Goal: Book appointment/travel/reservation

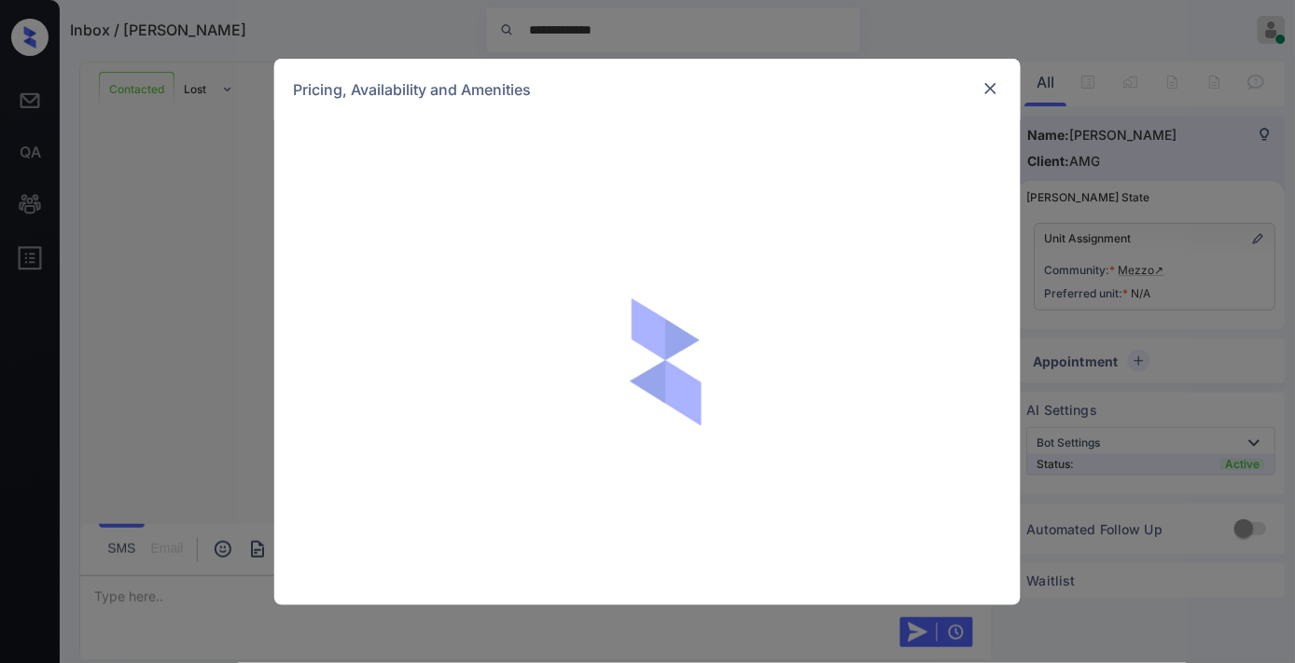
scroll to position [2436, 0]
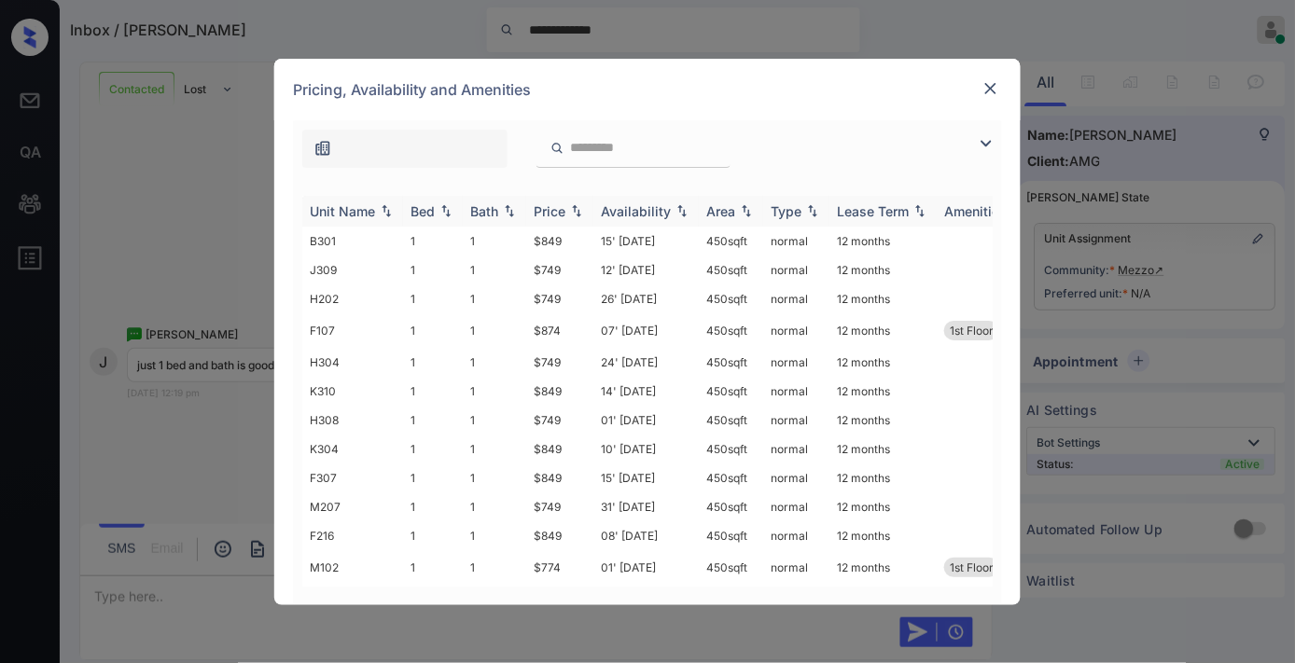
click at [561, 213] on div "Price" at bounding box center [550, 211] width 32 height 16
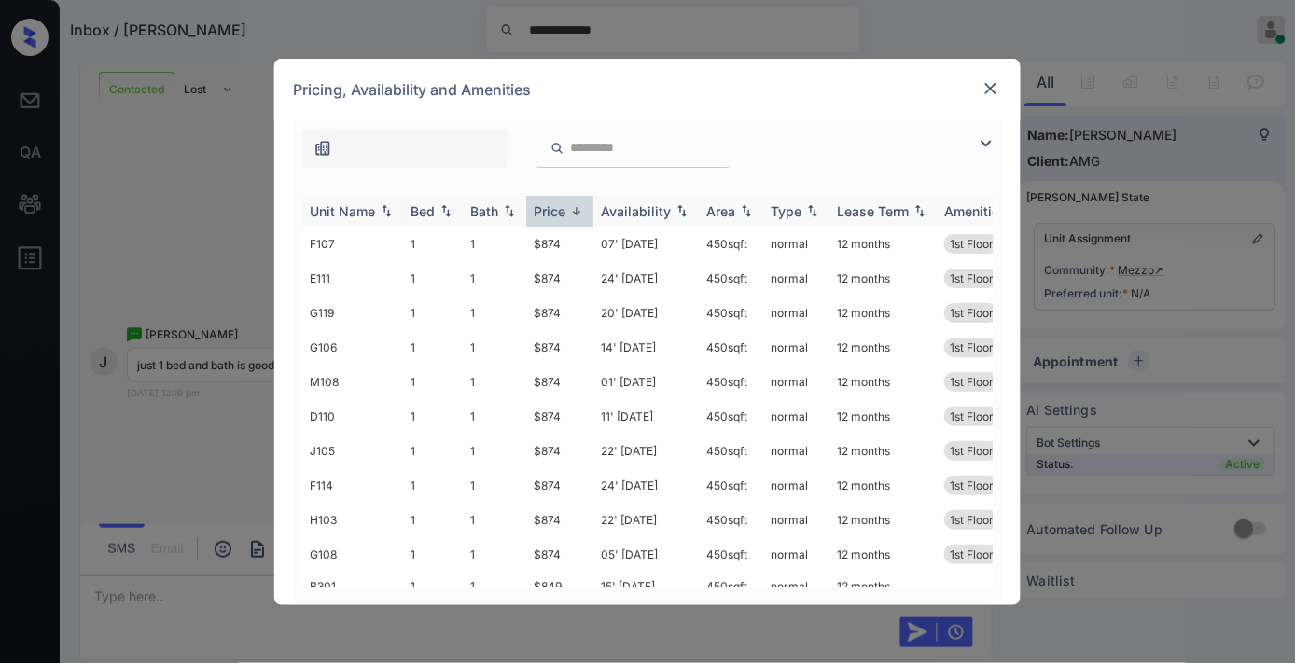
click at [561, 213] on div "Price" at bounding box center [550, 211] width 32 height 16
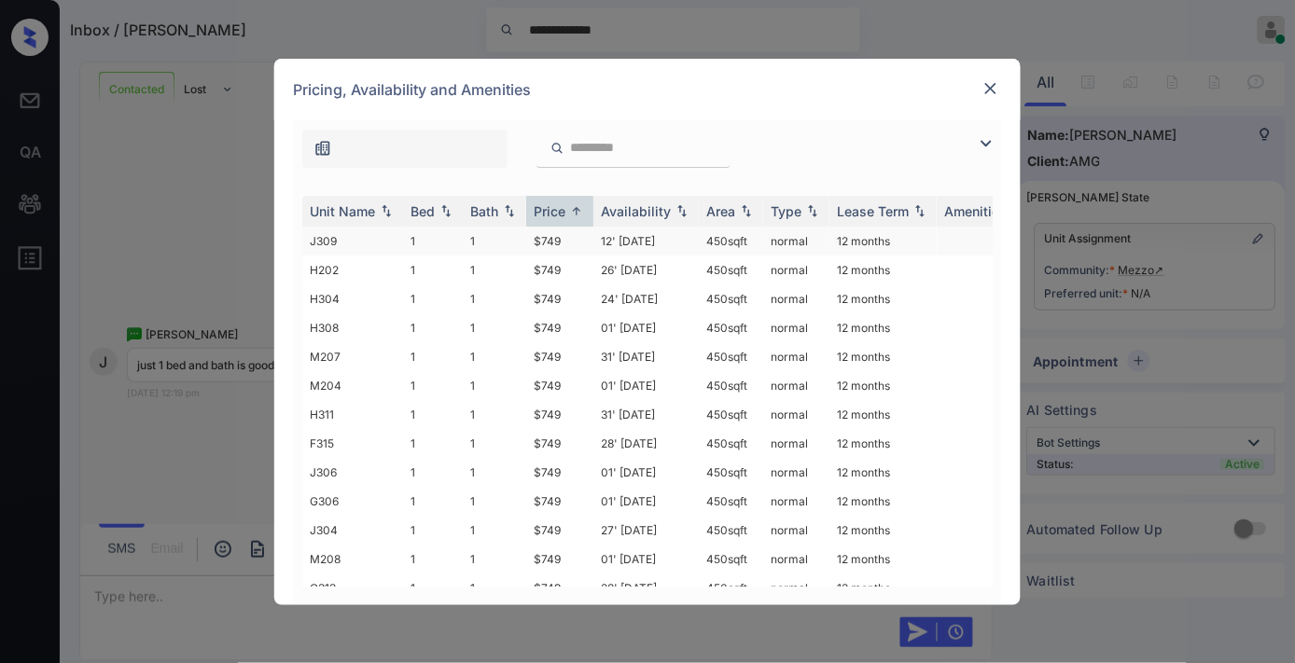
click at [564, 240] on td "$749" at bounding box center [559, 241] width 67 height 29
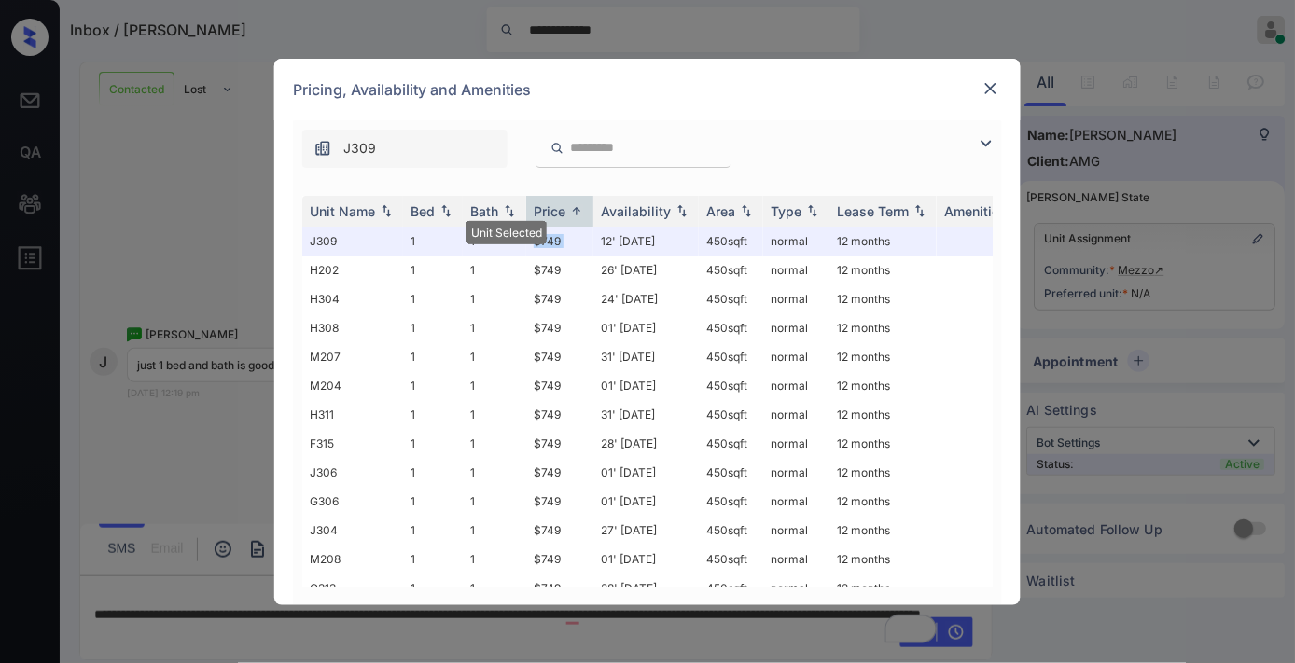
click at [995, 87] on img at bounding box center [990, 88] width 19 height 19
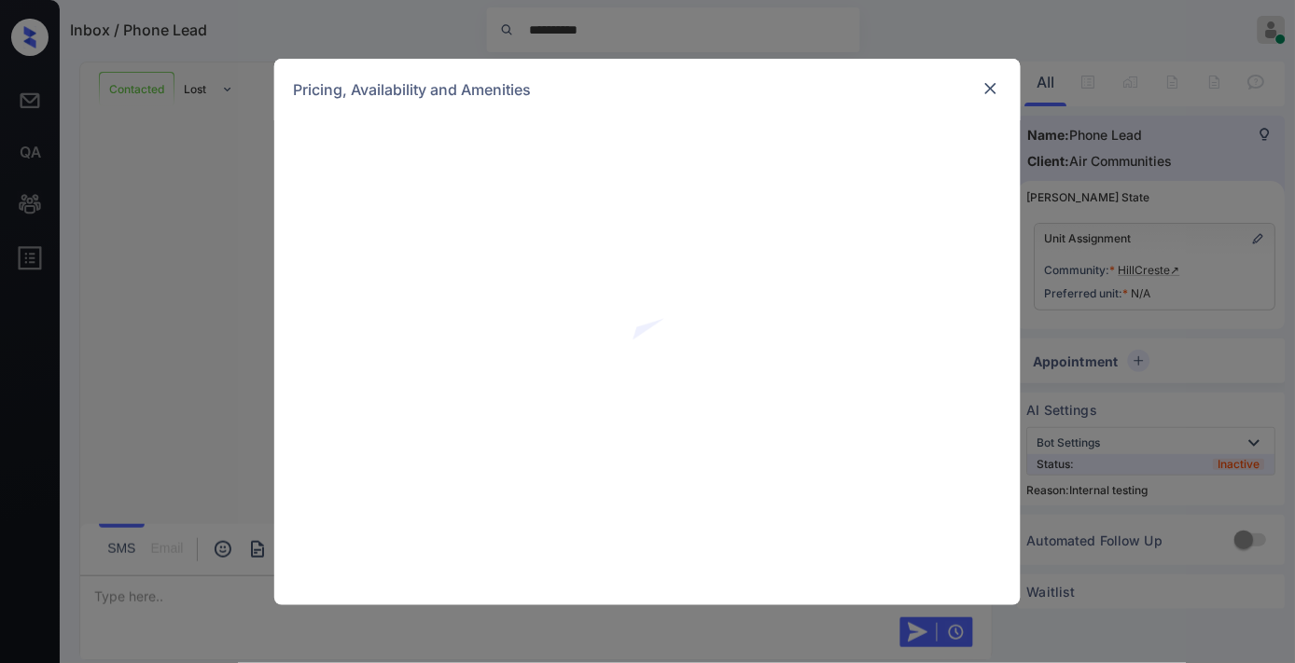
scroll to position [3844, 0]
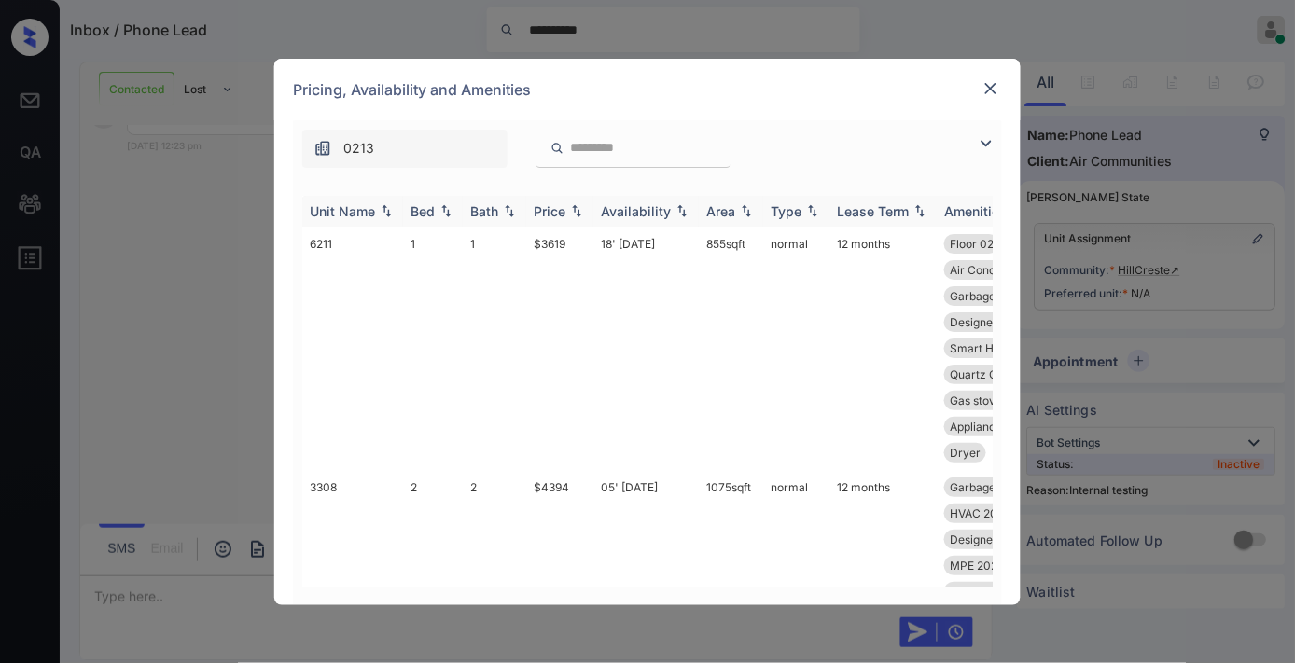
click at [576, 205] on img at bounding box center [576, 210] width 19 height 13
drag, startPoint x: 579, startPoint y: 243, endPoint x: 520, endPoint y: 243, distance: 59.7
click at [520, 243] on tr "6211 1 1 $3619 18' Sep 25 855 sqft normal 12 months Floor 02 Brand-new Bathr...…" at bounding box center [789, 348] width 975 height 243
copy tr "$3619"
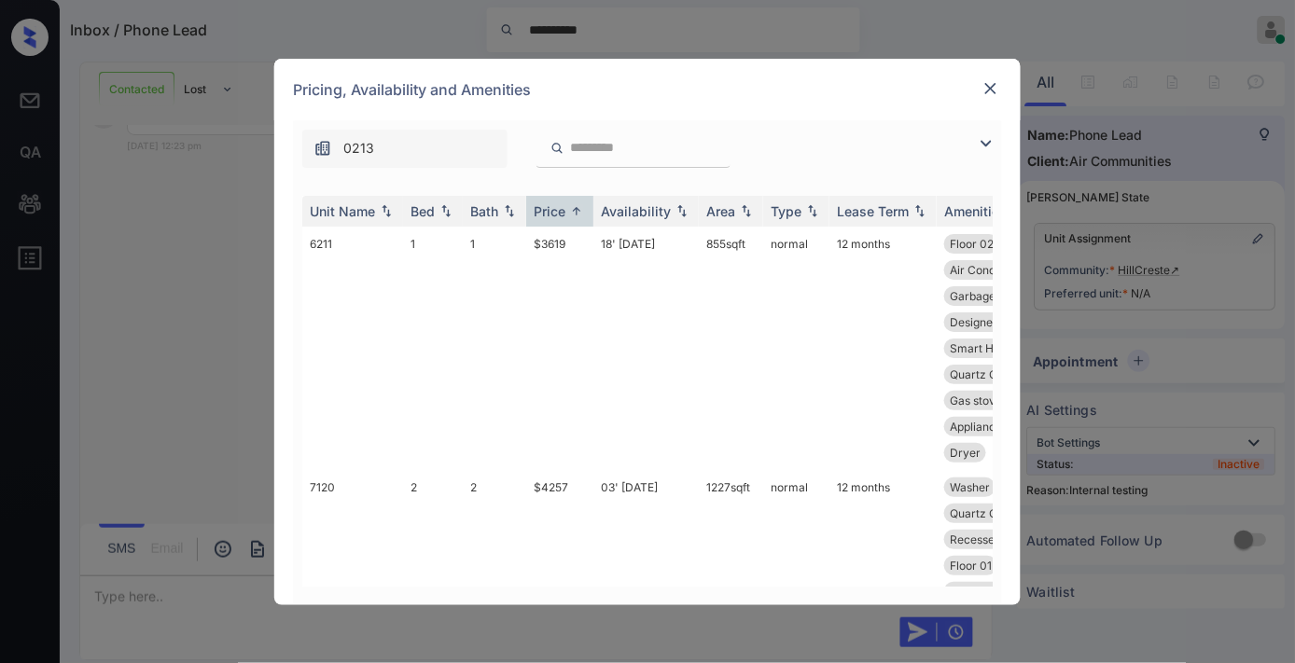
click at [977, 156] on div "0213" at bounding box center [647, 144] width 709 height 48
drag, startPoint x: 981, startPoint y: 147, endPoint x: 961, endPoint y: 150, distance: 20.7
click at [980, 147] on img at bounding box center [986, 143] width 22 height 22
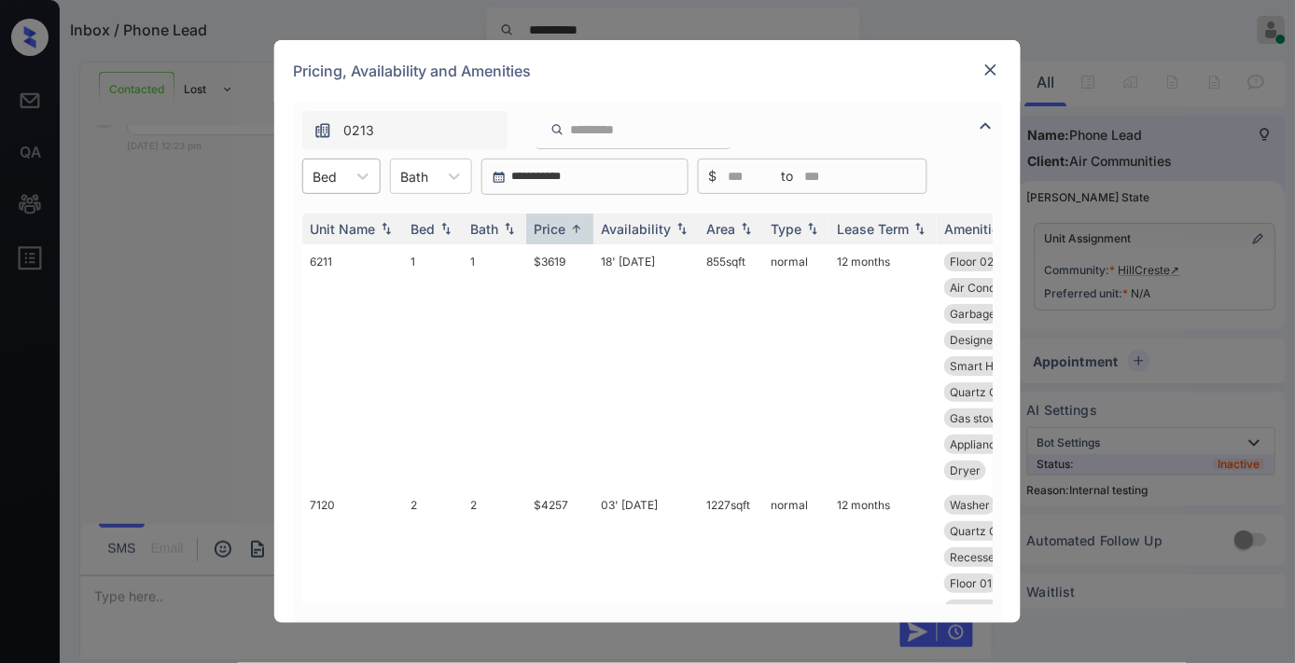
click at [331, 173] on div at bounding box center [324, 177] width 24 height 20
click at [983, 67] on img at bounding box center [990, 70] width 19 height 19
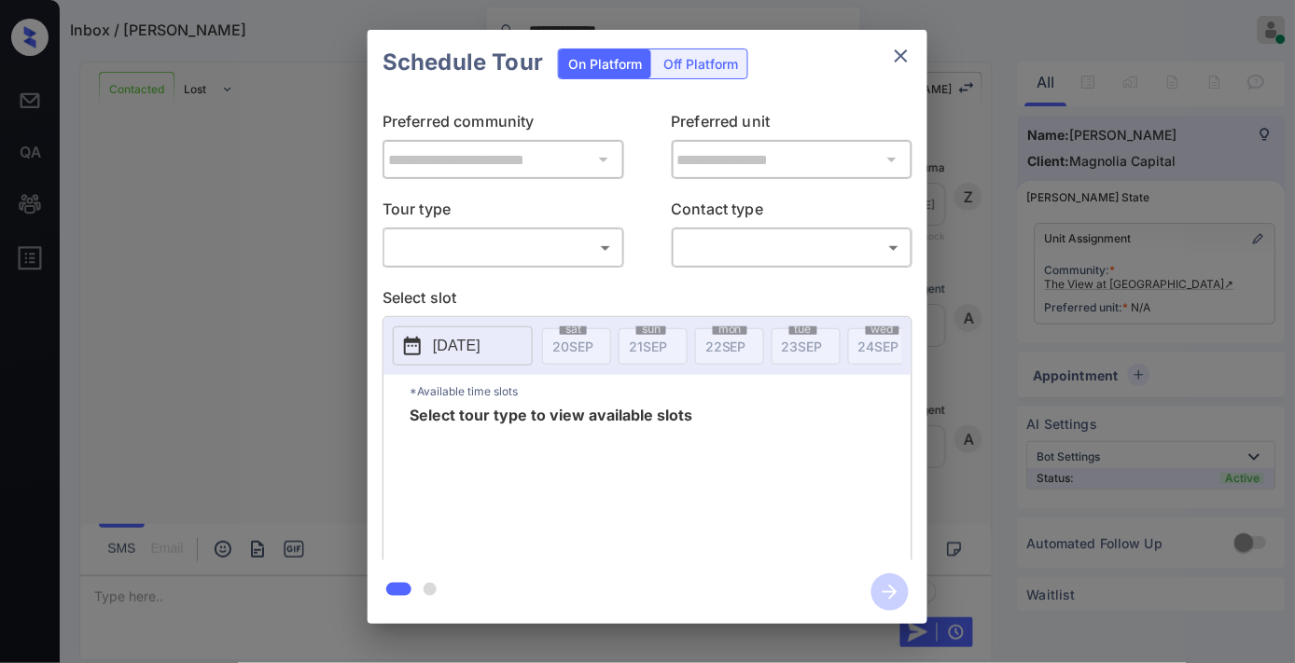
scroll to position [4031, 0]
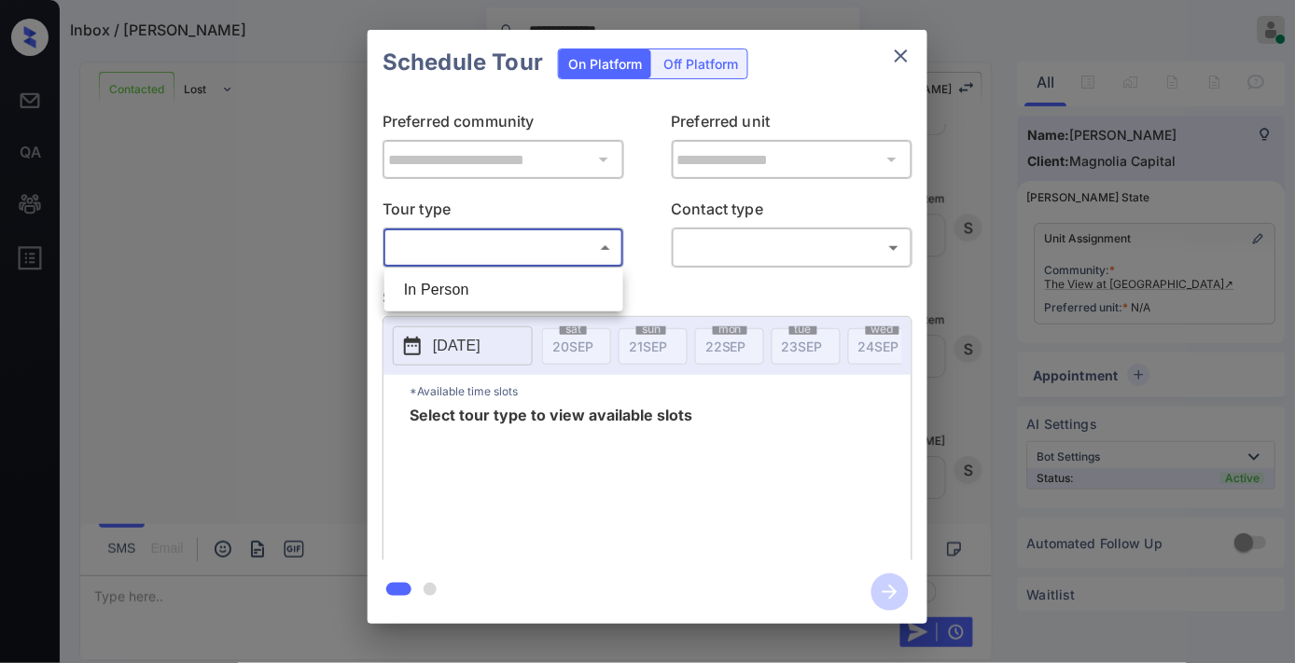
click at [522, 245] on body "**********" at bounding box center [647, 331] width 1295 height 663
click at [523, 282] on li "In Person" at bounding box center [503, 290] width 229 height 34
type input "********"
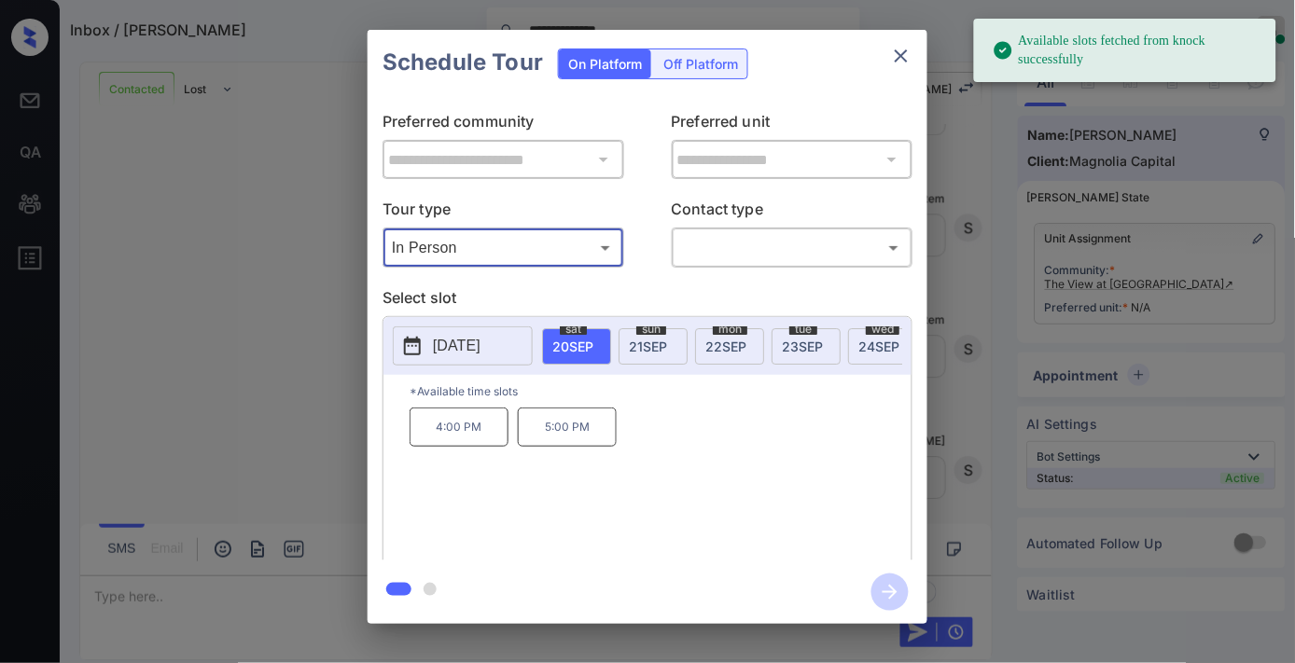
click at [464, 342] on p "2025-09-20" at bounding box center [457, 346] width 48 height 22
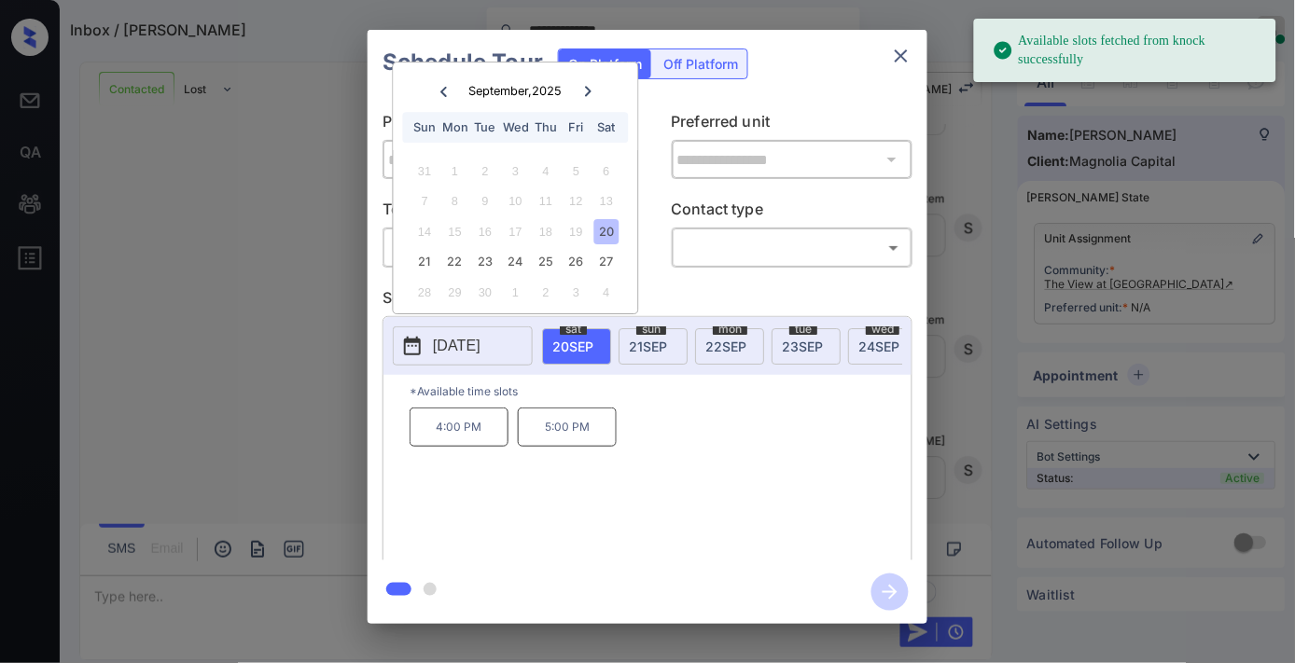
click at [894, 62] on icon "close" at bounding box center [901, 56] width 22 height 22
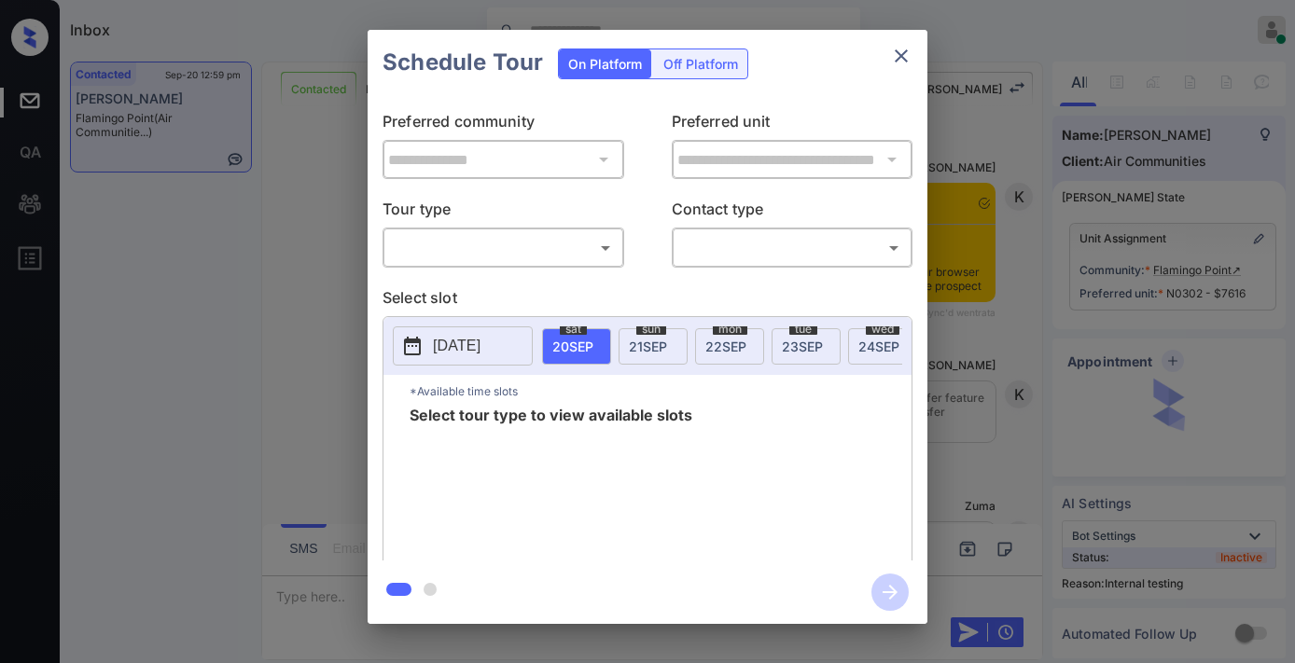
click at [579, 249] on body "Inbox Samantha Soliven Online Set yourself offline Set yourself on break Profil…" at bounding box center [647, 331] width 1295 height 663
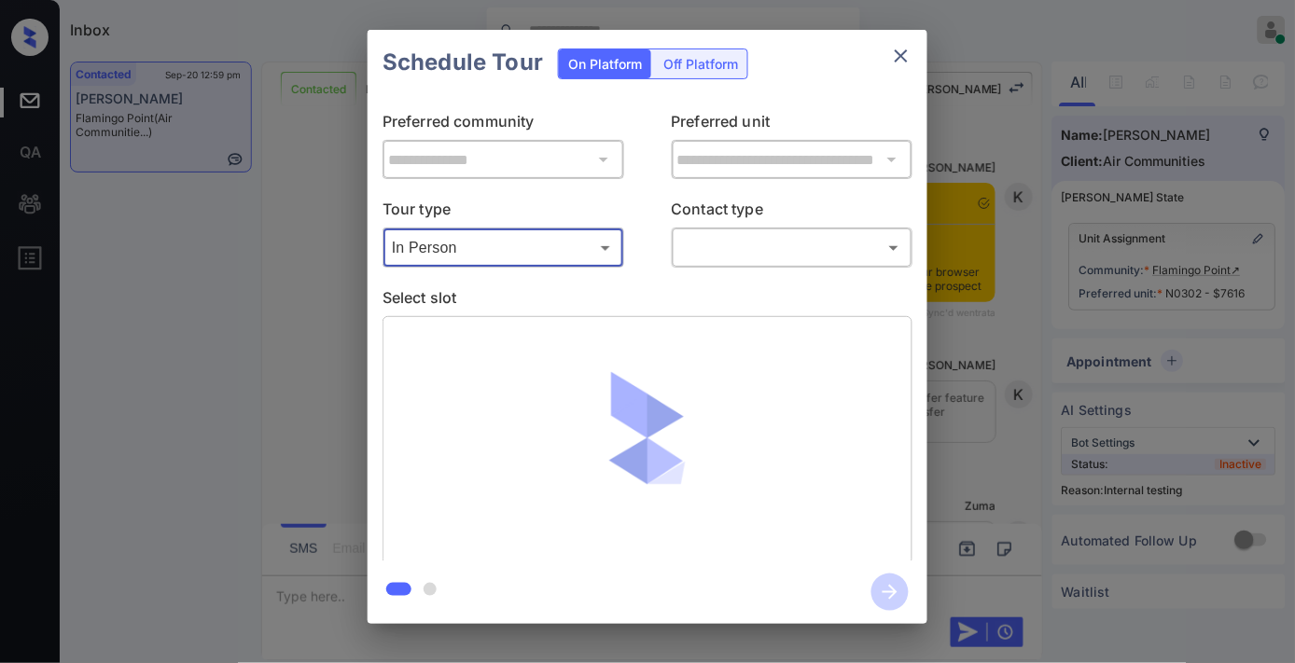
type input "********"
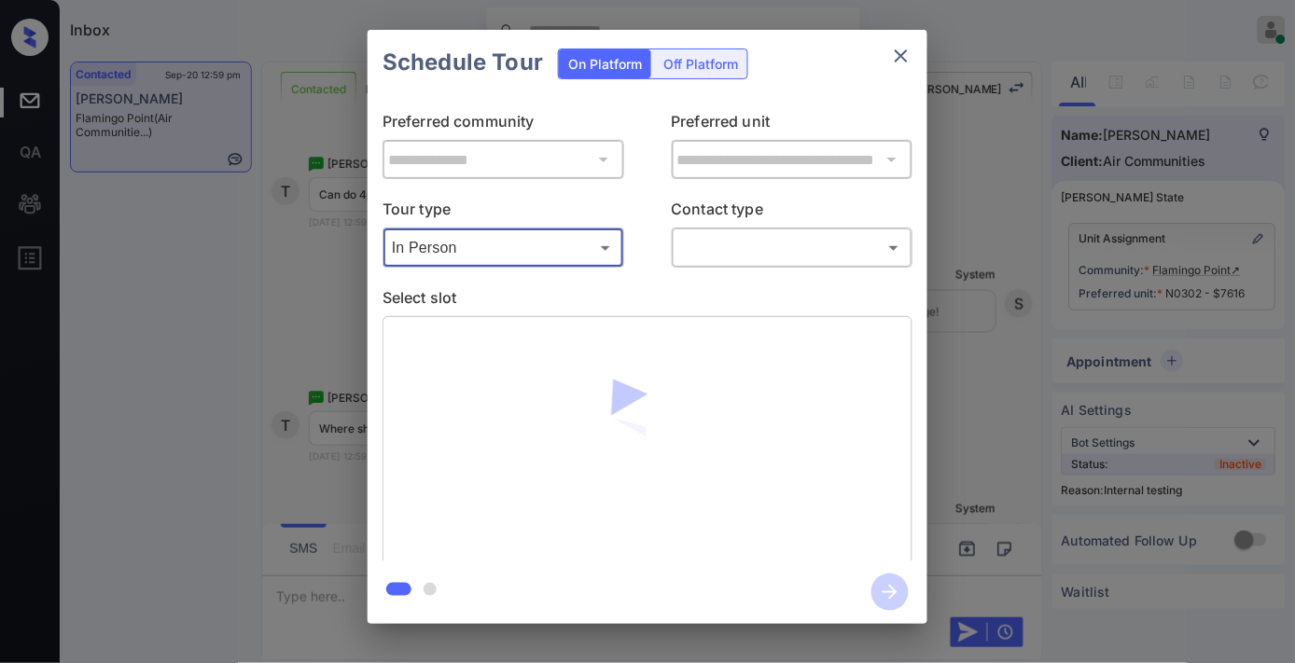
click at [751, 246] on body "Inbox Samantha Soliven Online Set yourself offline Set yourself on break Profil…" at bounding box center [647, 331] width 1295 height 663
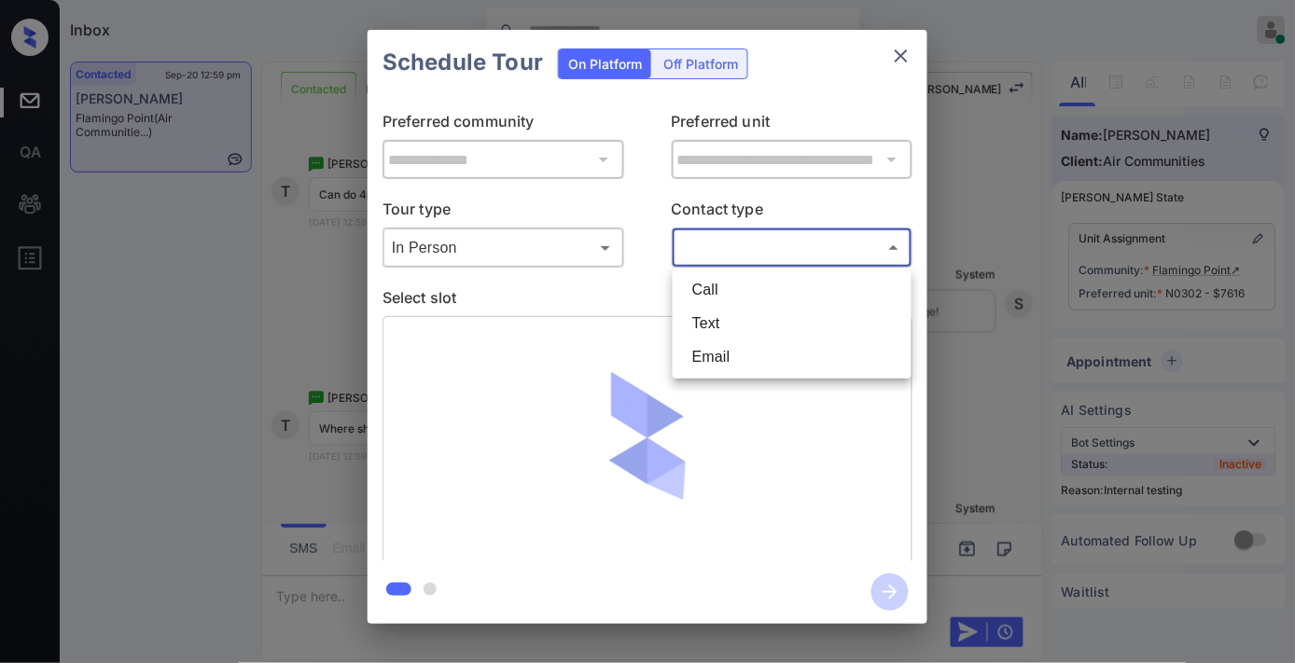
click at [725, 315] on li "Text" at bounding box center [791, 324] width 229 height 34
type input "****"
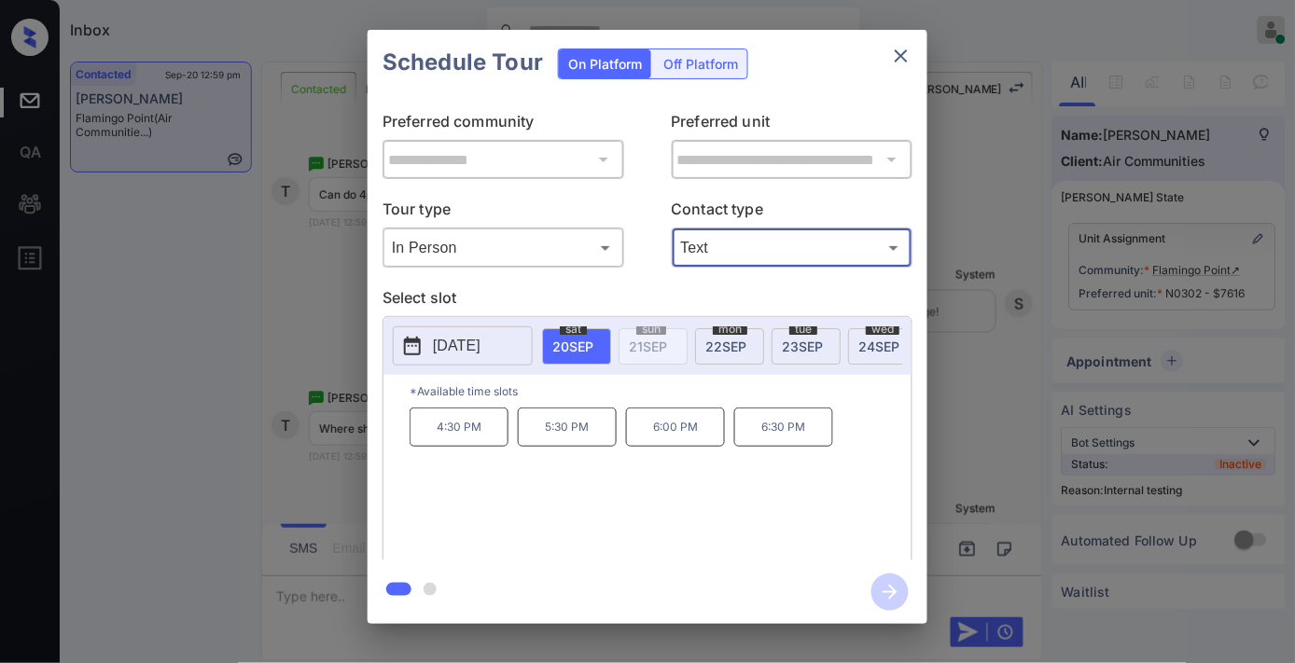
click at [896, 51] on icon "close" at bounding box center [900, 55] width 13 height 13
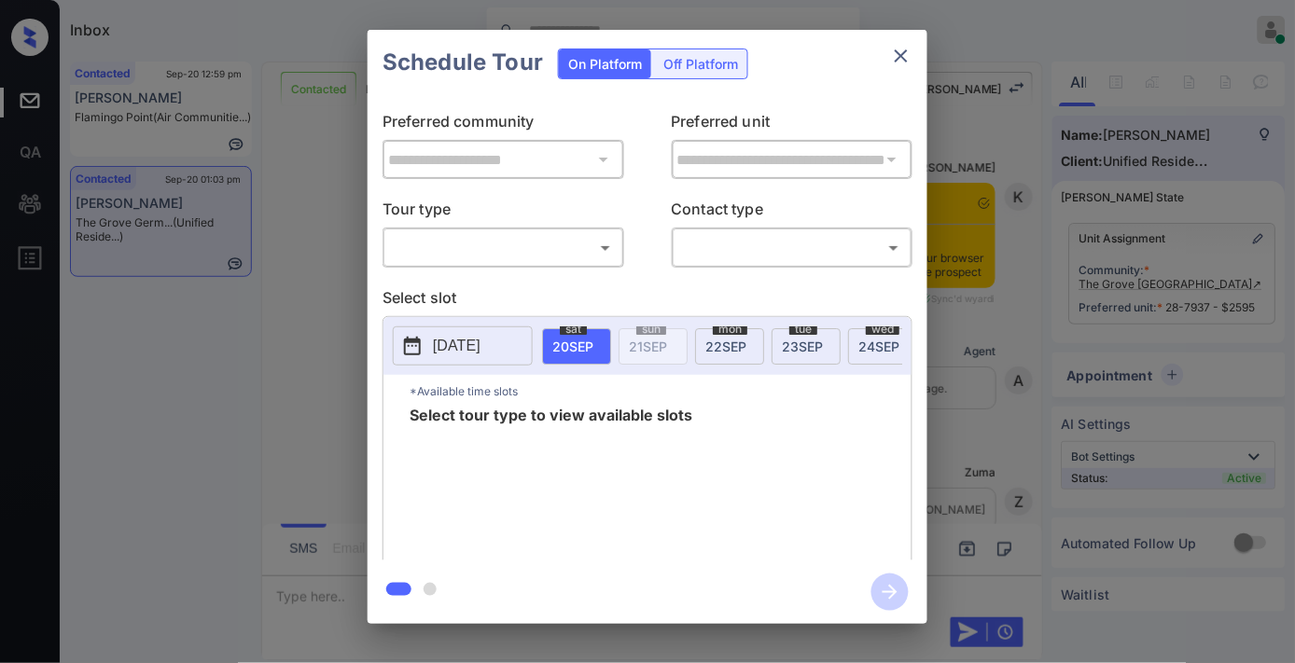
click at [560, 241] on body "Inbox Samantha Soliven Online Set yourself offline Set yourself on break Profil…" at bounding box center [647, 331] width 1295 height 663
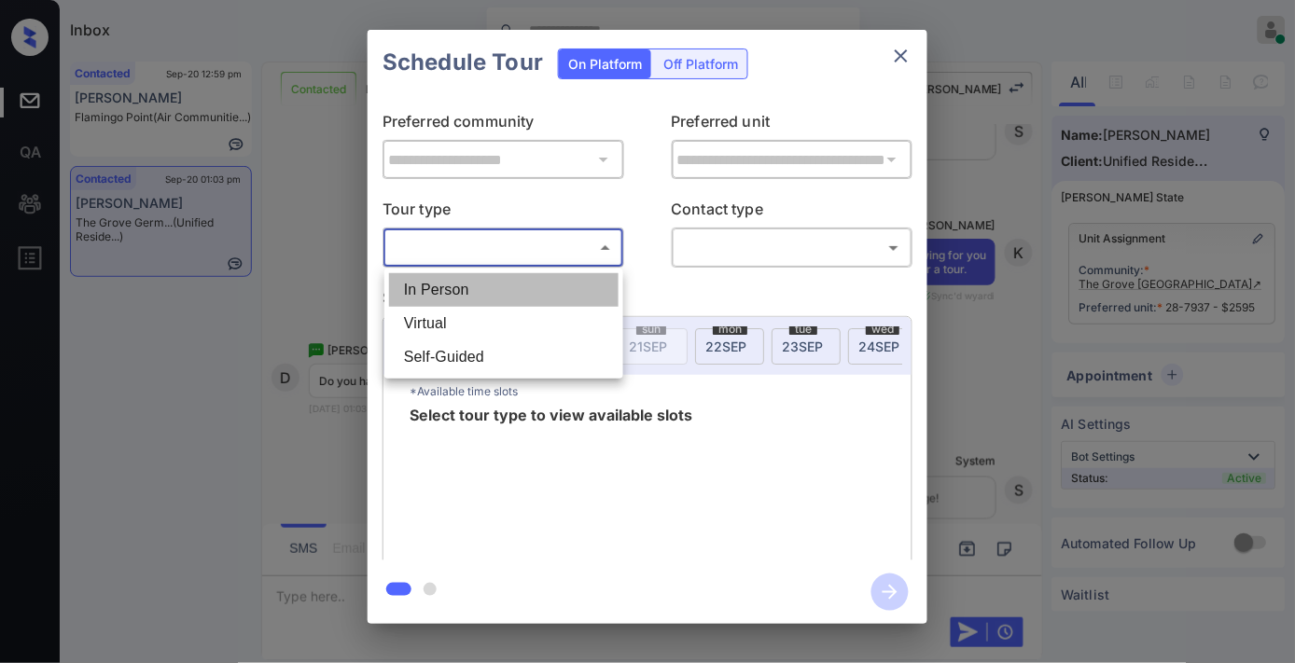
click at [534, 290] on li "In Person" at bounding box center [503, 290] width 229 height 34
type input "********"
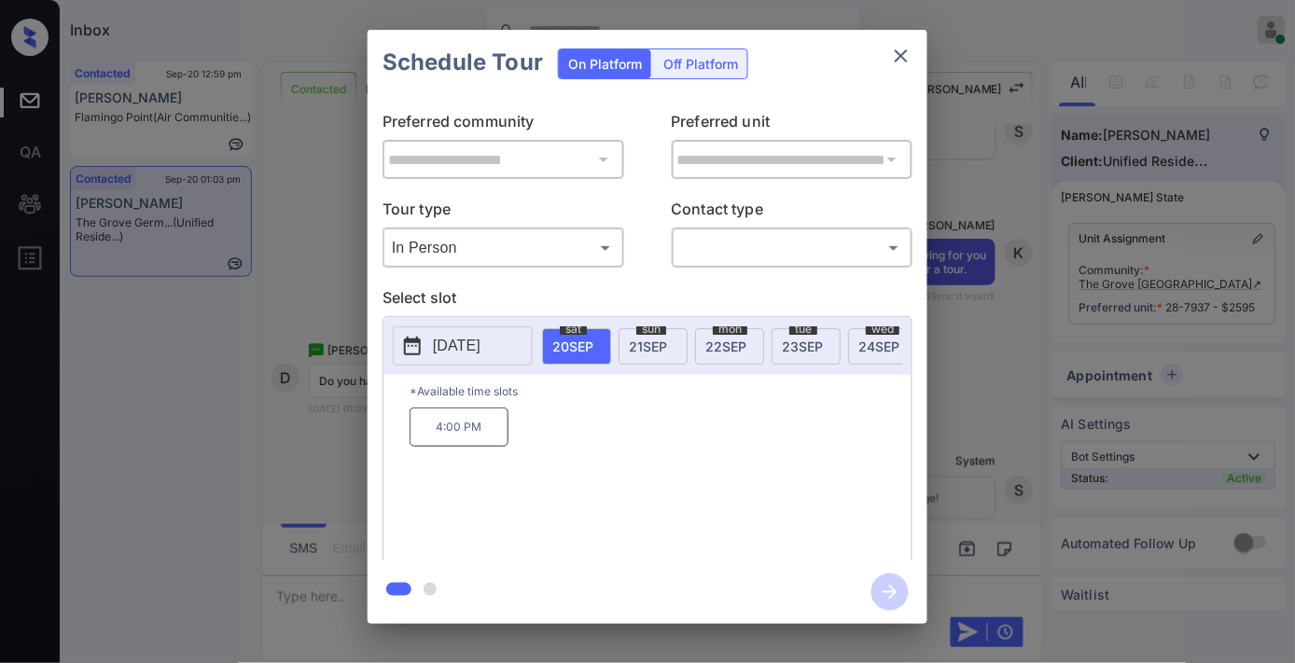
click at [635, 325] on div "2025-09-20 sat 20 SEP sun 21 SEP mon 22 SEP tue 23 SEP wed 24 SEP thu 25 SEP fr…" at bounding box center [647, 346] width 528 height 58
click at [640, 331] on span "sun" at bounding box center [651, 329] width 30 height 11
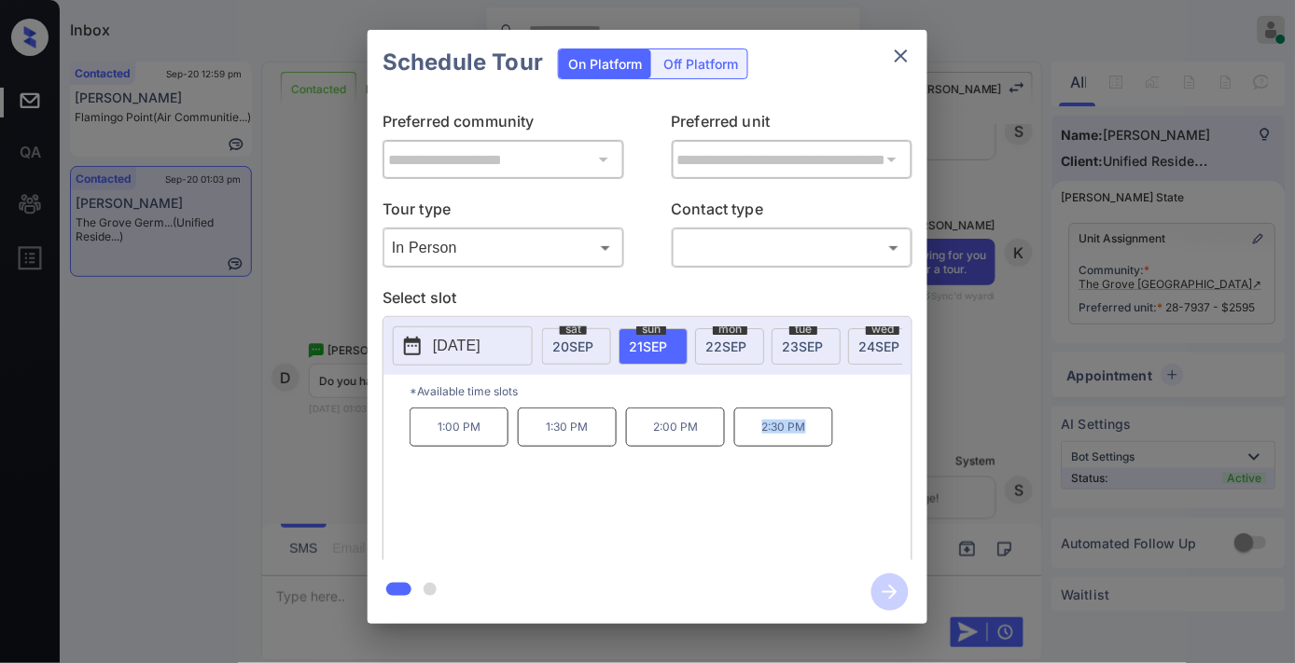
drag, startPoint x: 804, startPoint y: 449, endPoint x: 730, endPoint y: 440, distance: 74.2
click at [730, 440] on div "1:00 PM 1:30 PM 2:00 PM 2:30 PM" at bounding box center [660, 482] width 502 height 149
copy p "2:30 PM"
click at [896, 48] on icon "close" at bounding box center [901, 56] width 22 height 22
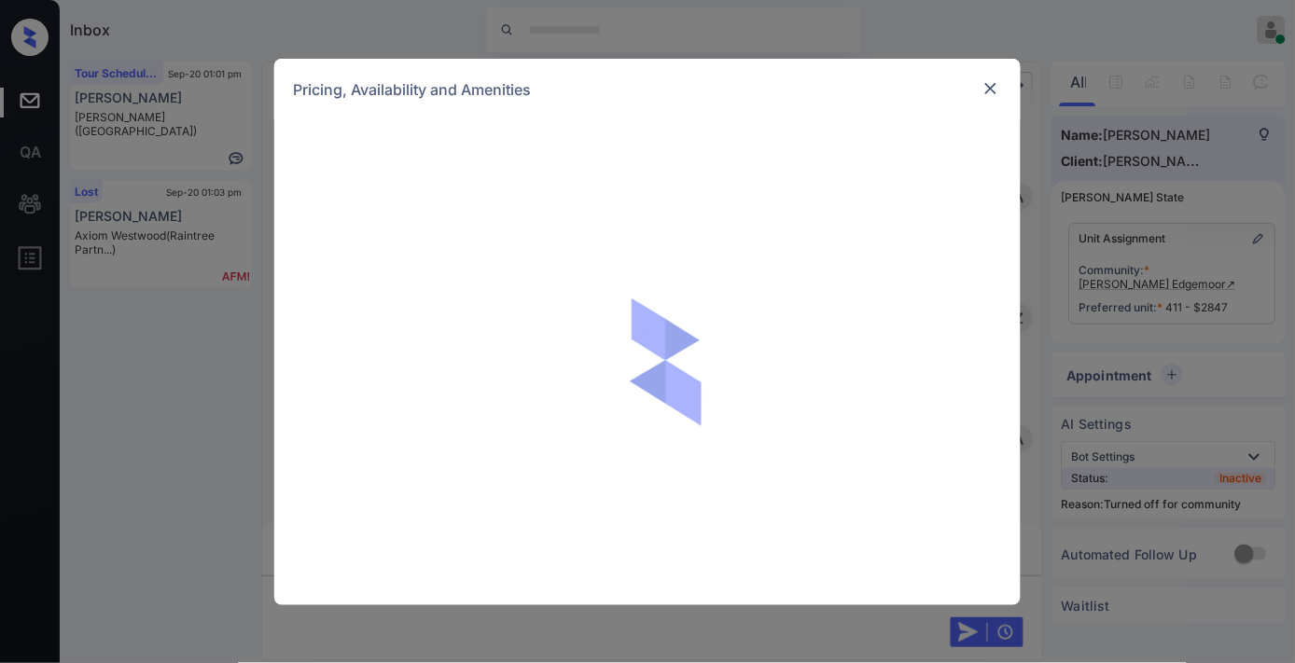
scroll to position [2534, 0]
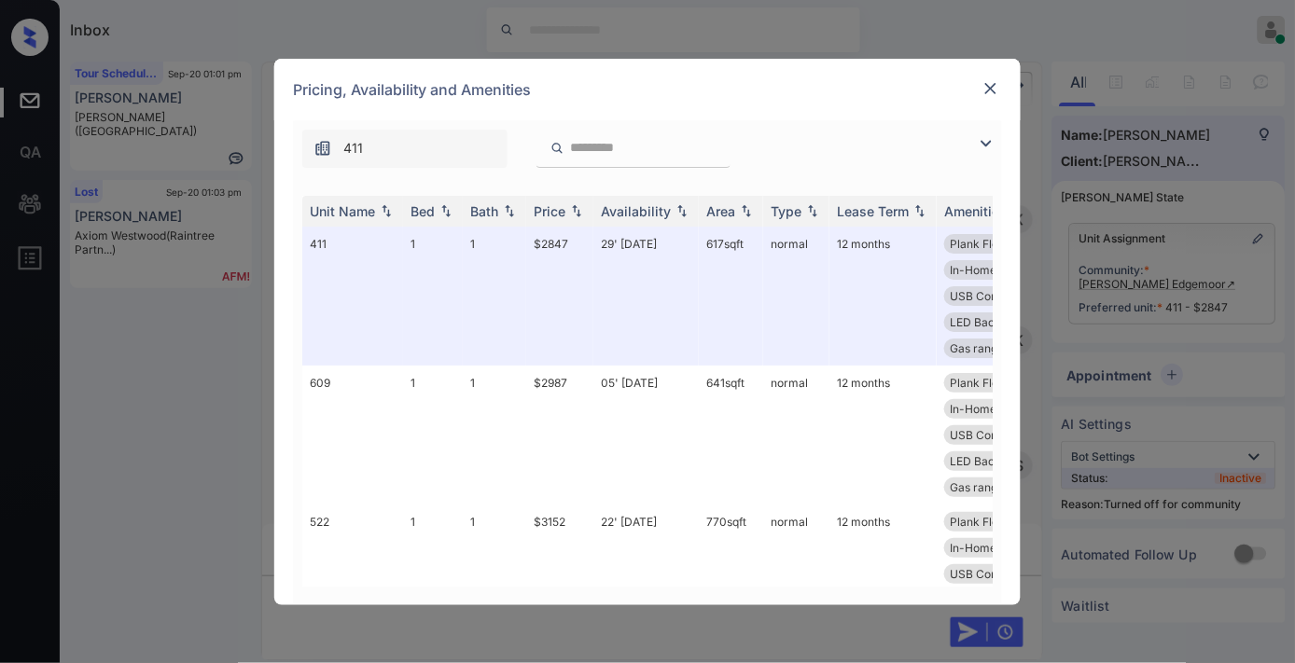
click at [994, 81] on img at bounding box center [990, 88] width 19 height 19
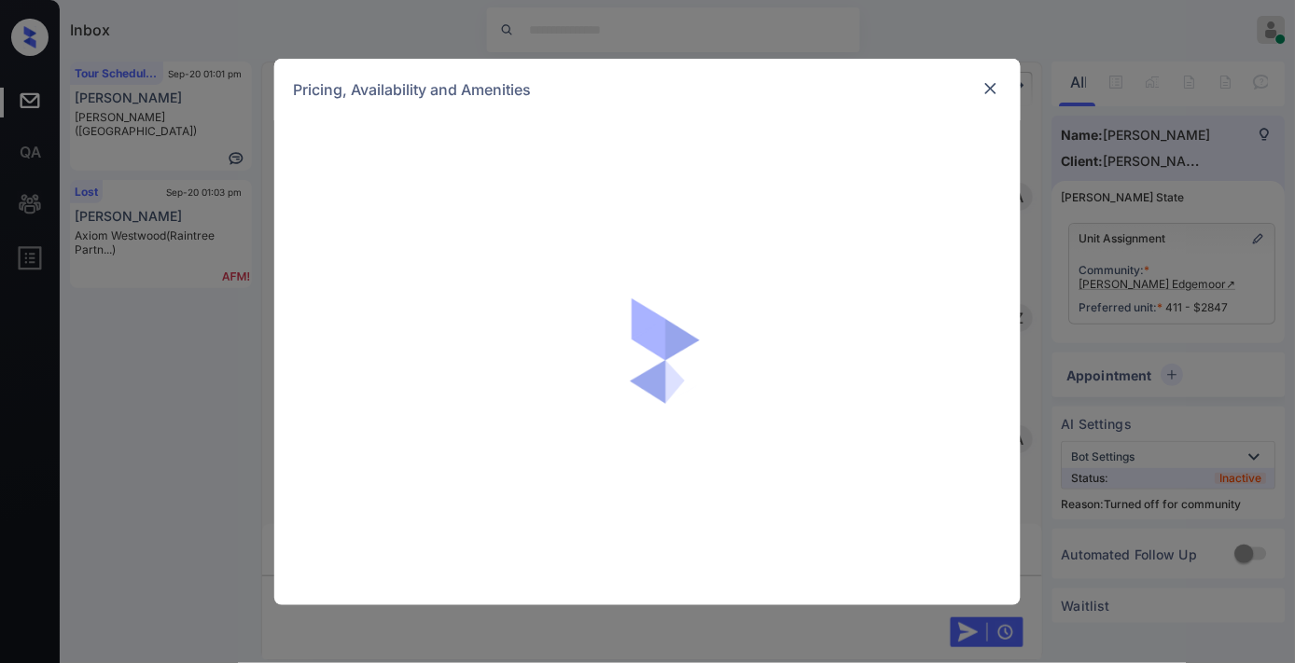
scroll to position [2638, 0]
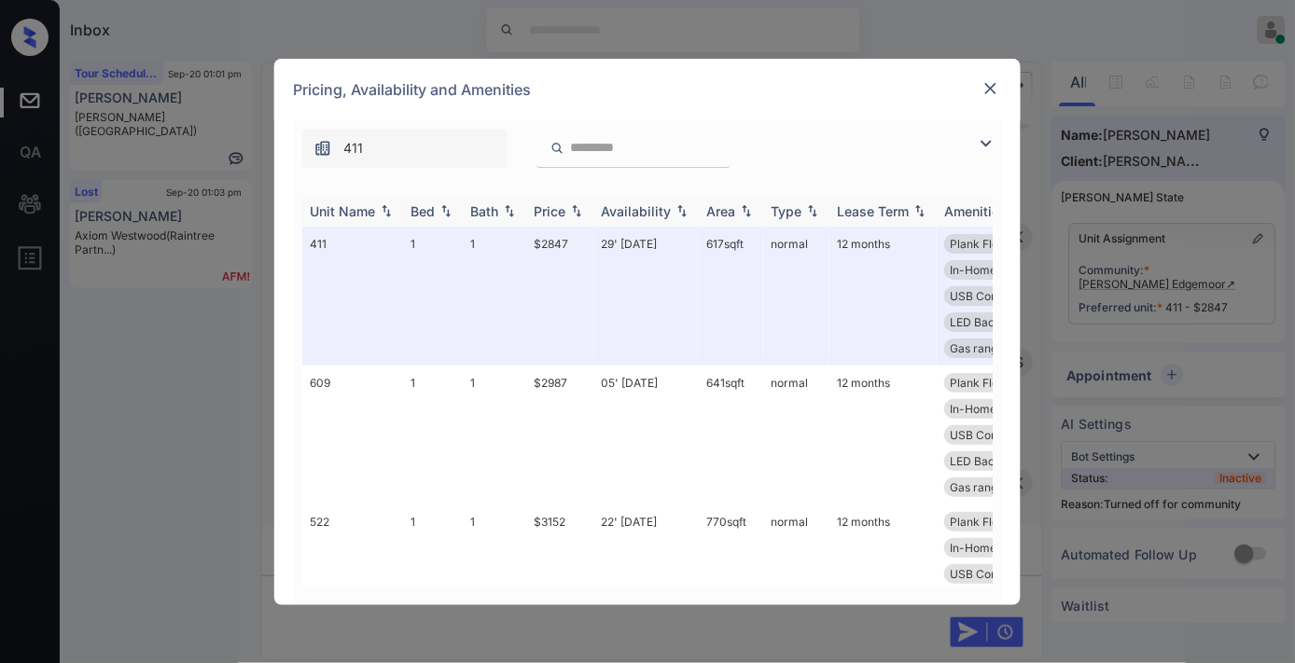
click at [571, 205] on img at bounding box center [576, 210] width 19 height 13
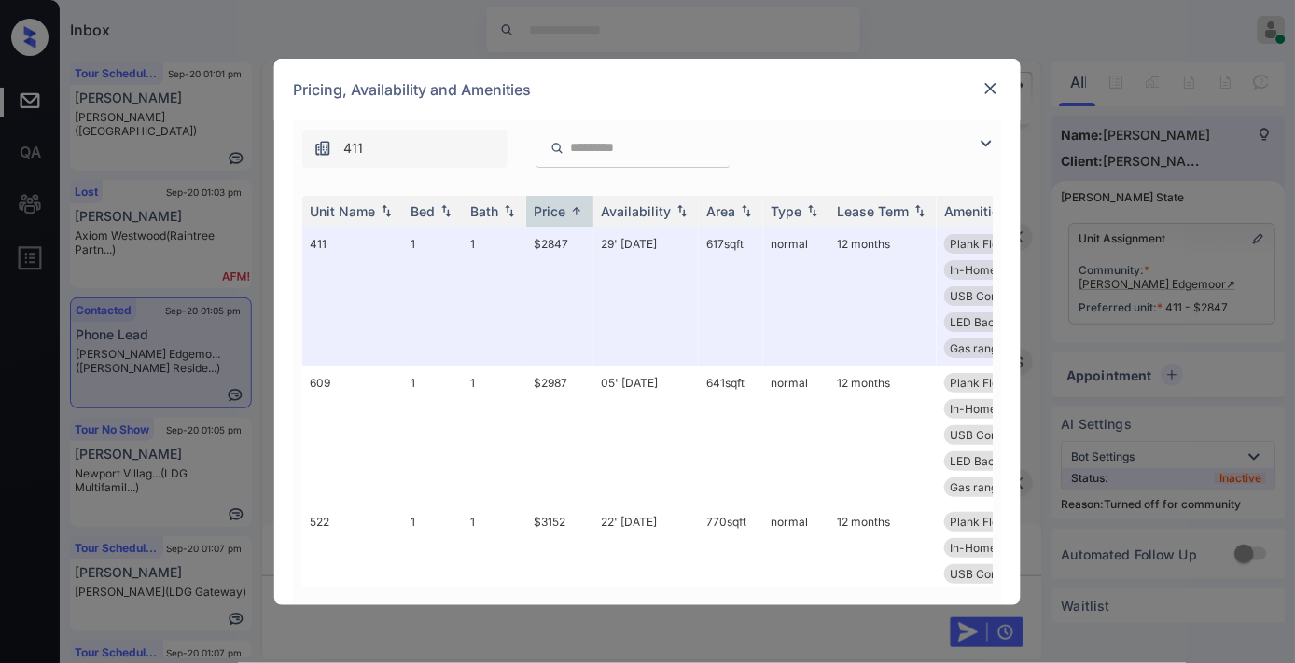
click at [996, 84] on img at bounding box center [990, 88] width 19 height 19
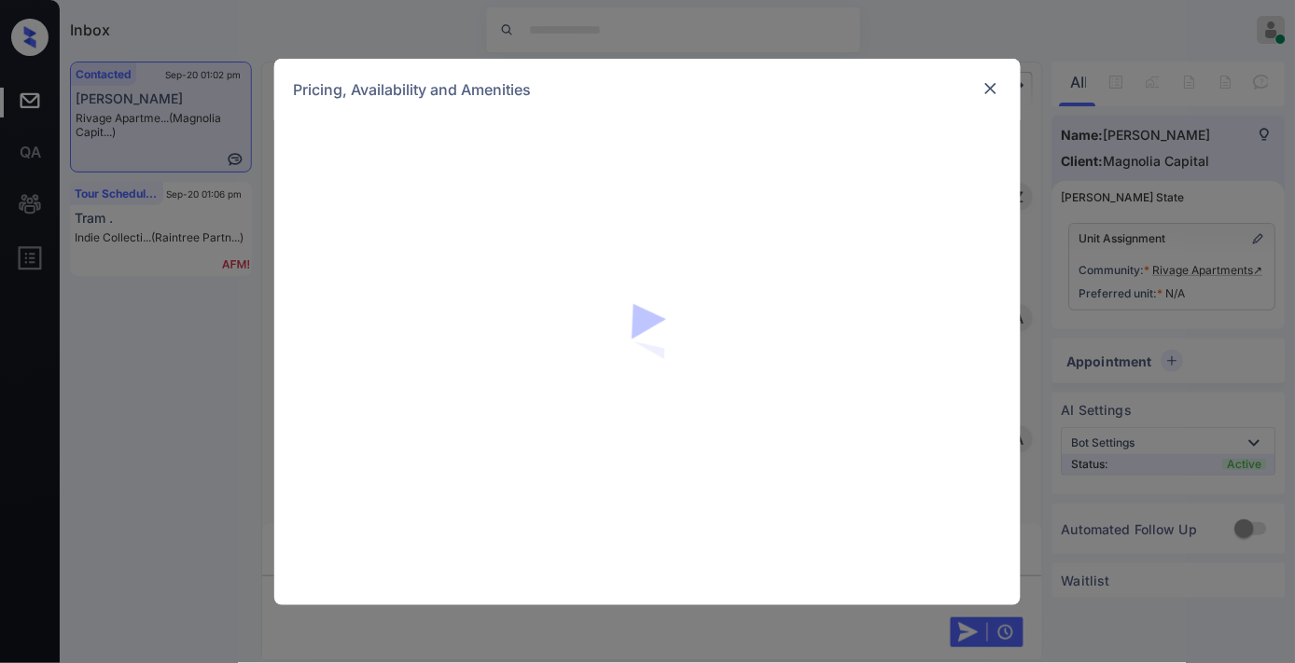
scroll to position [828, 0]
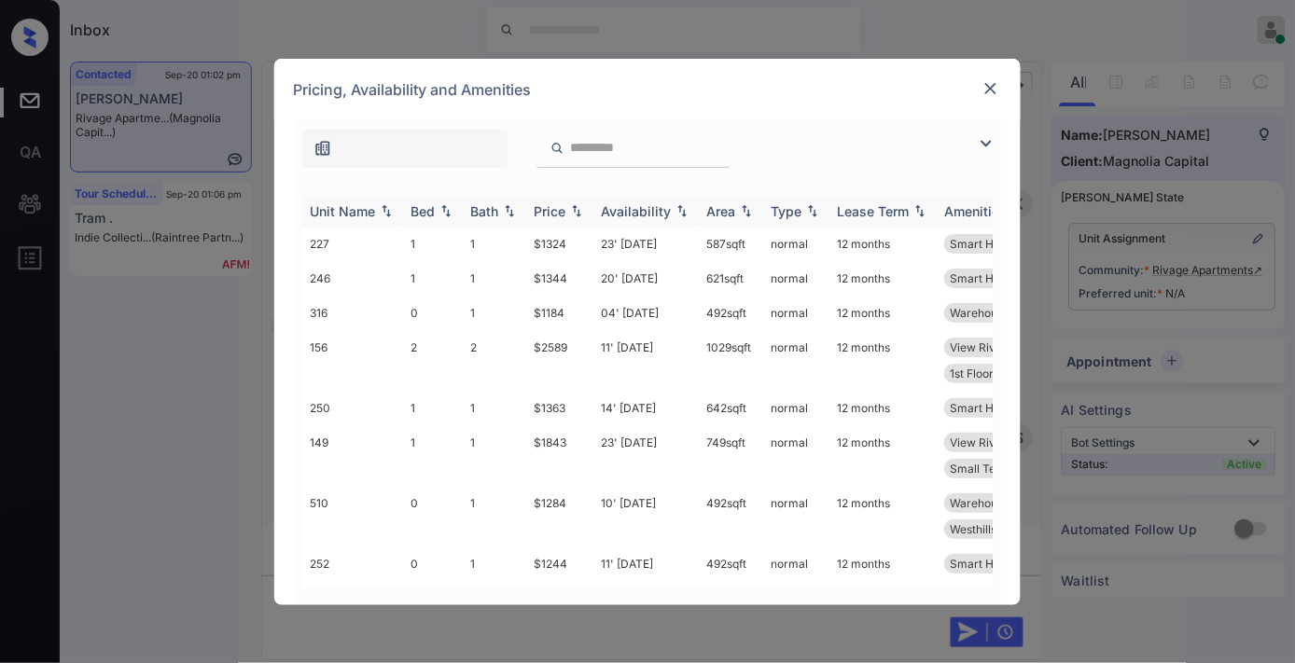
click at [570, 207] on img at bounding box center [576, 210] width 19 height 13
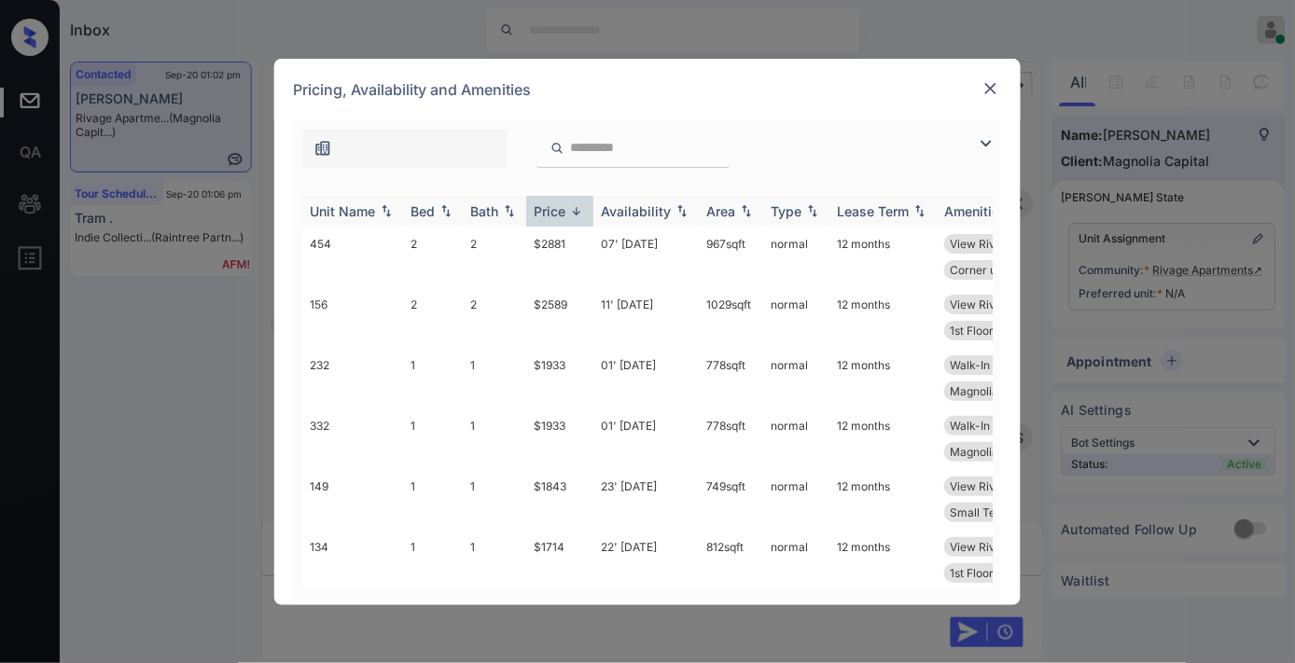
click at [570, 207] on img at bounding box center [576, 211] width 19 height 14
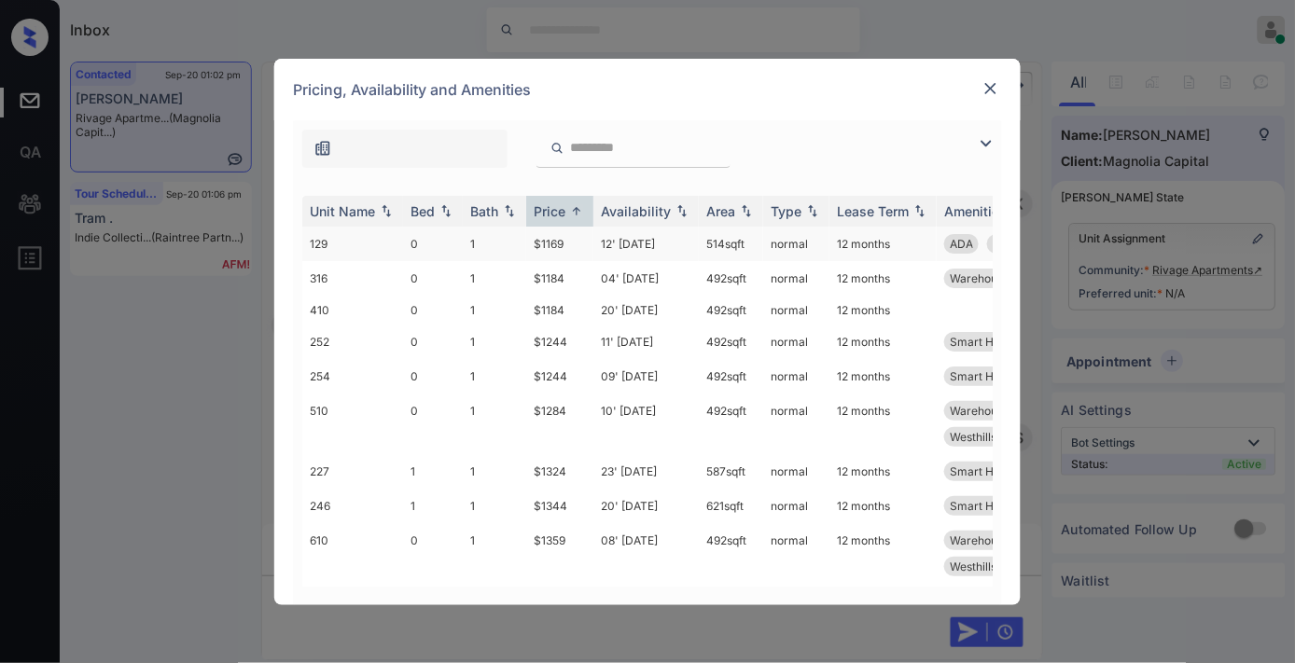
click at [589, 243] on td "$1169" at bounding box center [559, 244] width 67 height 35
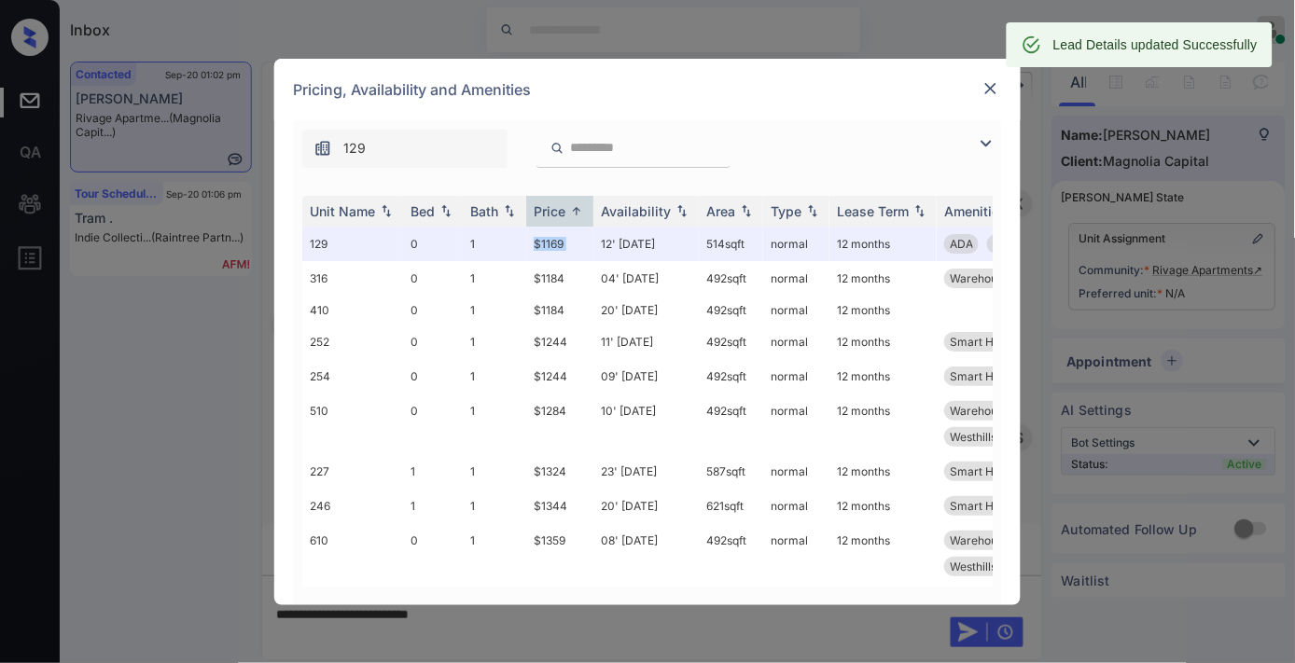
click at [985, 88] on img at bounding box center [990, 88] width 19 height 19
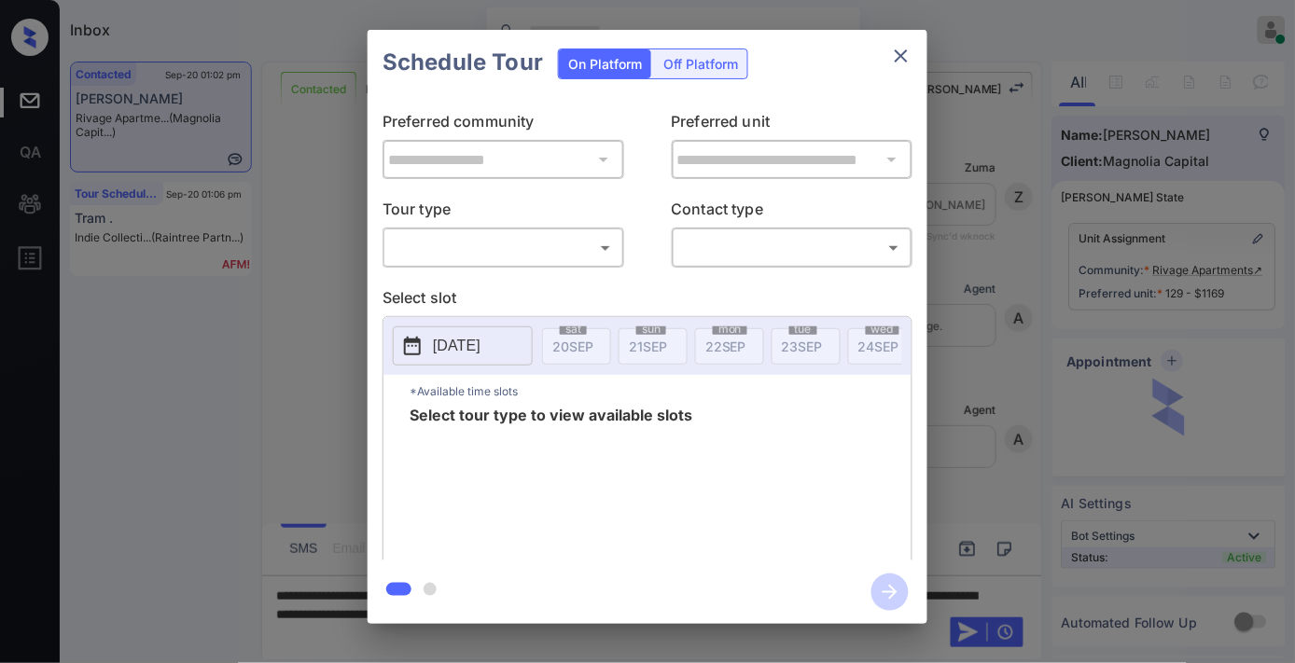
scroll to position [3087, 0]
click at [566, 246] on body "Inbox [PERSON_NAME] Online Set yourself offline Set yourself on break Profile S…" at bounding box center [647, 331] width 1295 height 663
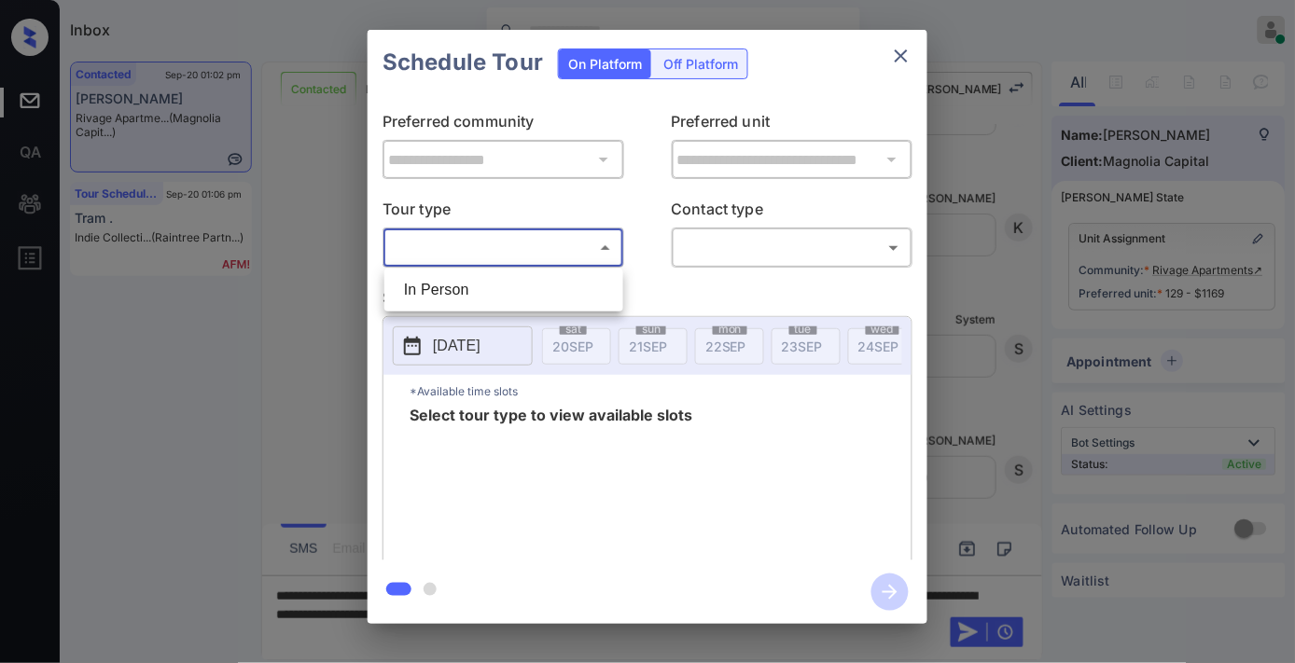
click at [547, 299] on li "In Person" at bounding box center [503, 290] width 229 height 34
type input "********"
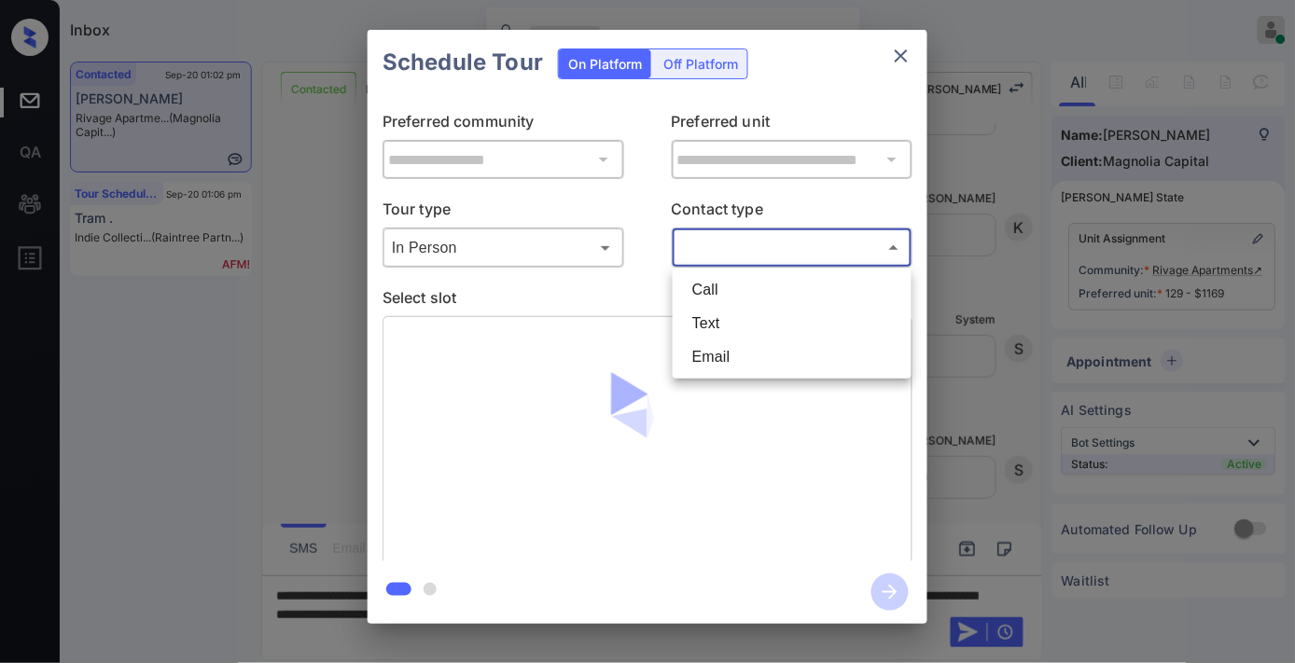
click at [775, 256] on body "Inbox Samantha Soliven Online Set yourself offline Set yourself on break Profil…" at bounding box center [647, 331] width 1295 height 663
click at [786, 333] on li "Text" at bounding box center [791, 324] width 229 height 34
type input "****"
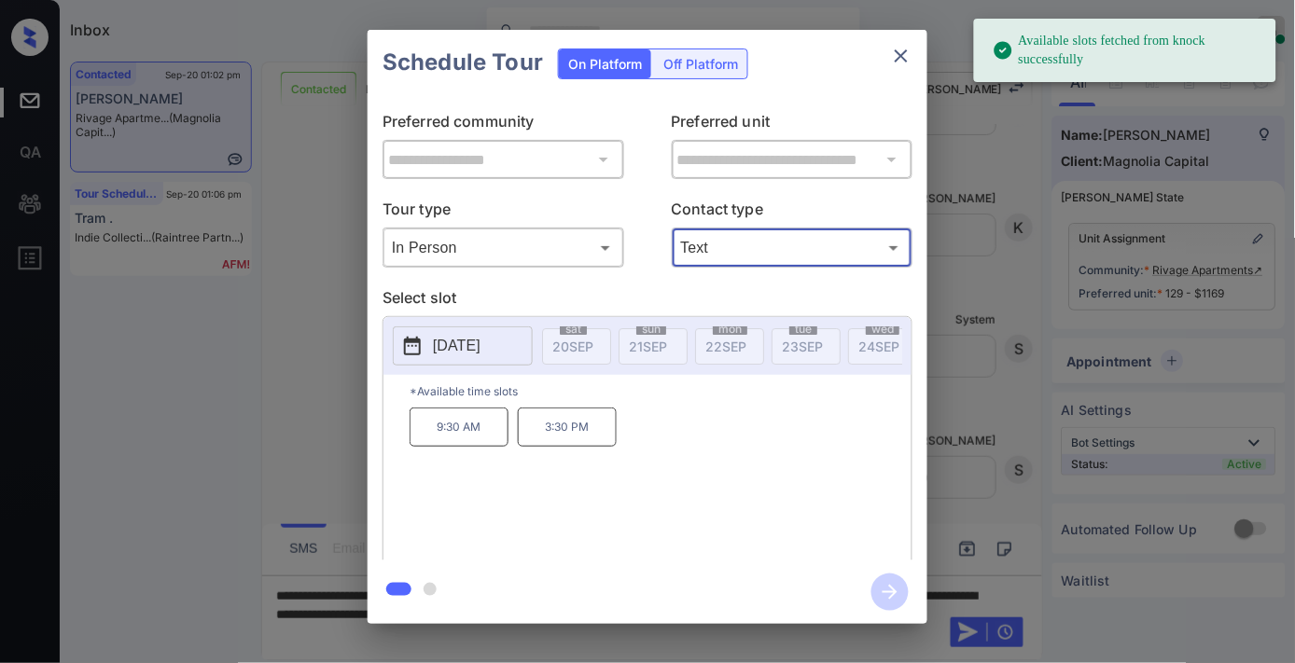
click at [480, 340] on p "2025-10-03" at bounding box center [457, 346] width 48 height 22
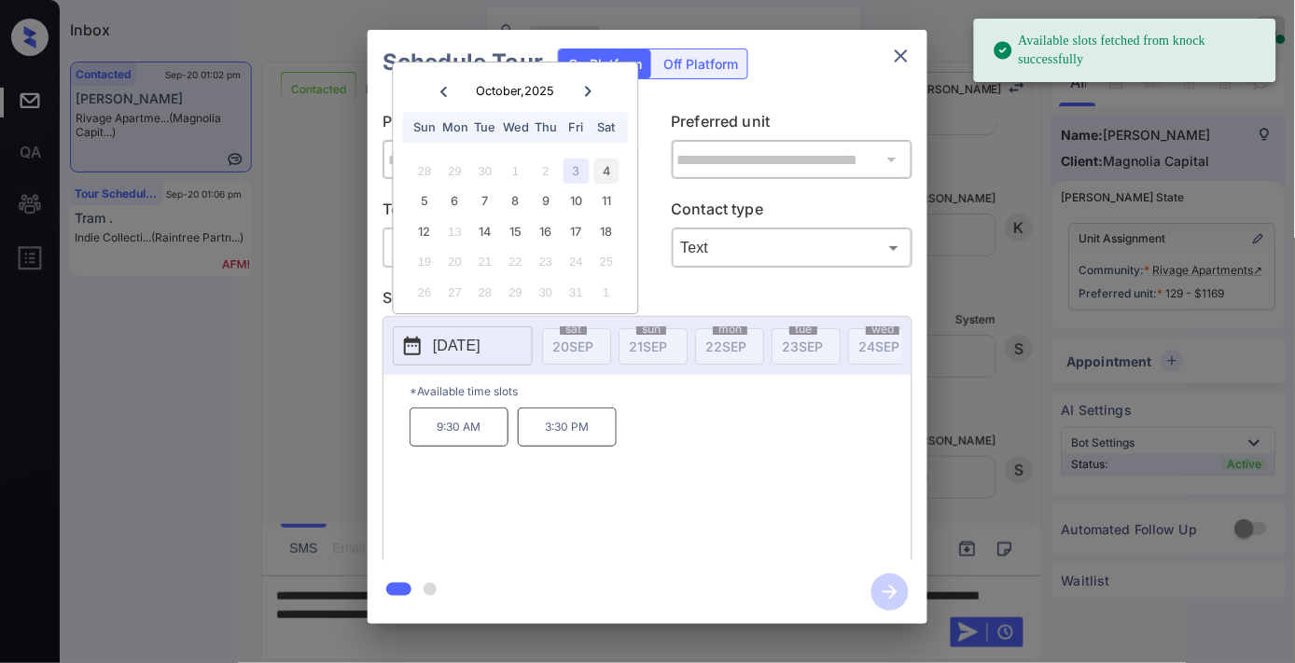
click at [607, 172] on div "4" at bounding box center [605, 171] width 25 height 25
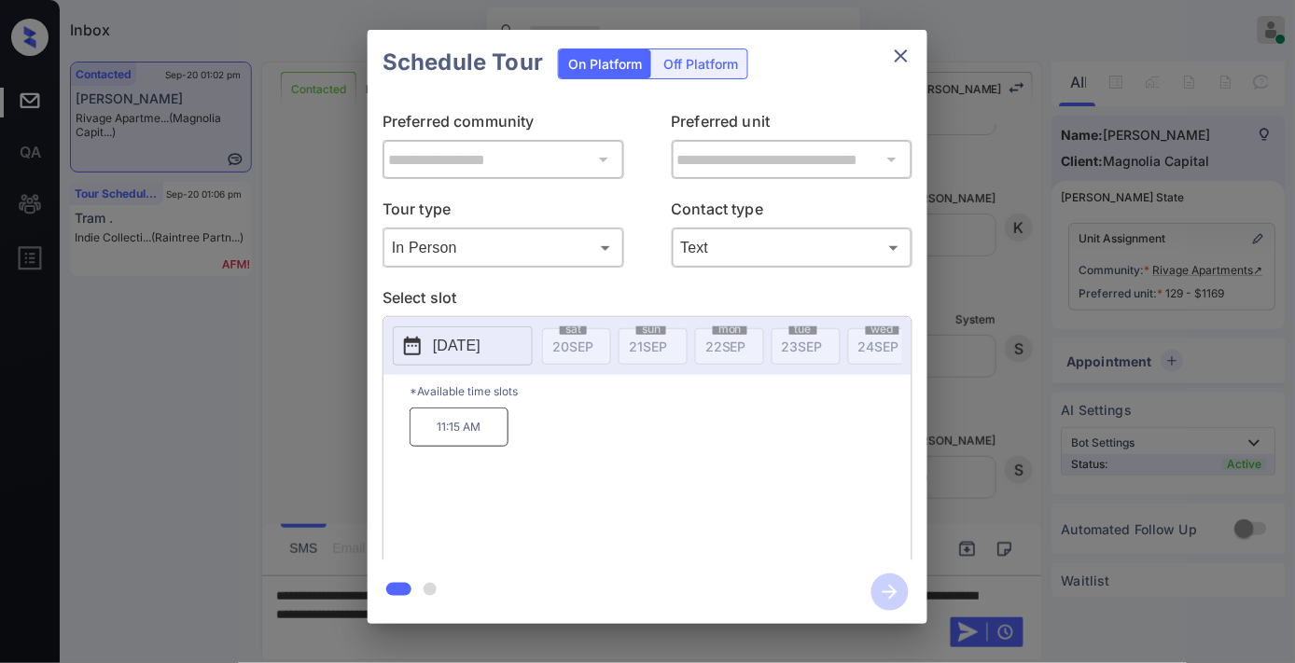
click at [477, 443] on p "11:15 AM" at bounding box center [458, 427] width 99 height 39
click at [888, 595] on icon "button" at bounding box center [889, 592] width 37 height 37
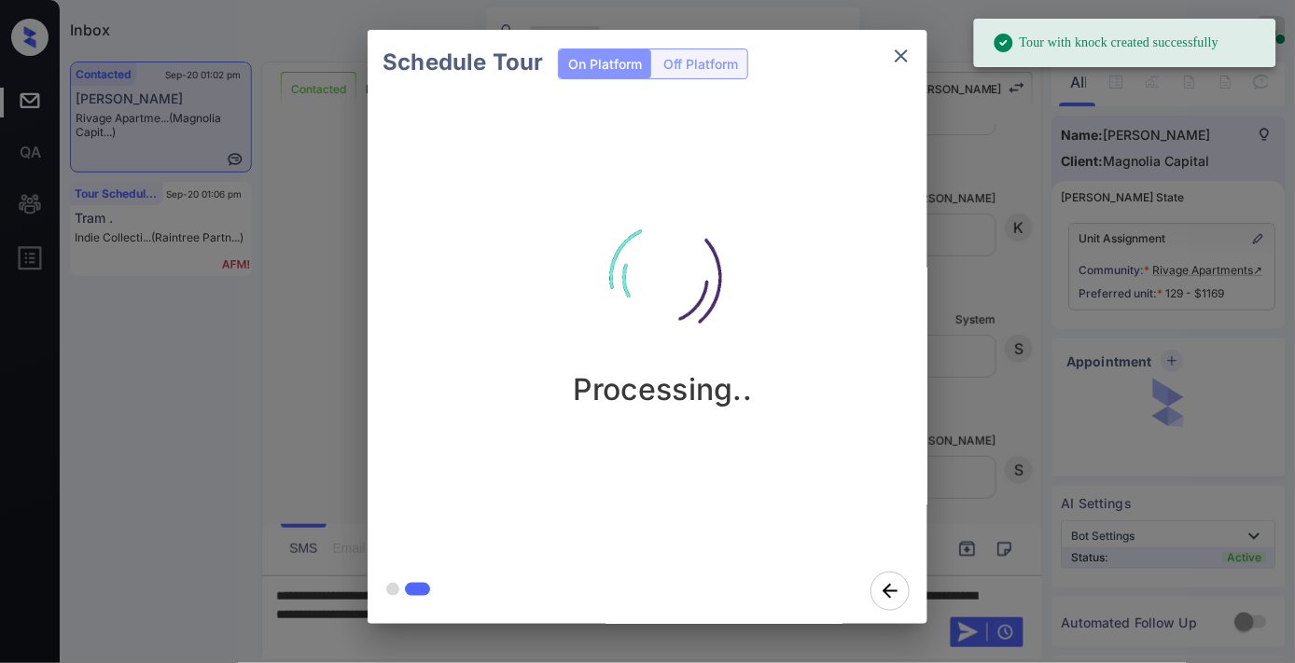
scroll to position [3484, 0]
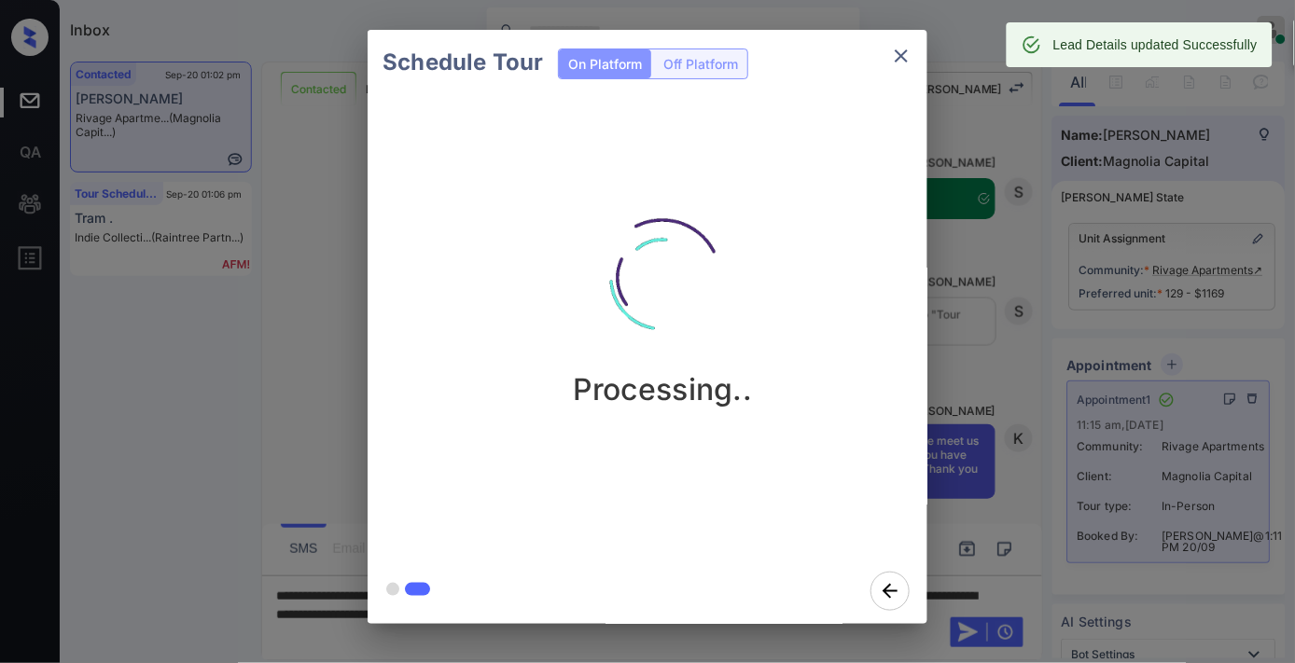
click at [901, 57] on icon "close" at bounding box center [900, 55] width 13 height 13
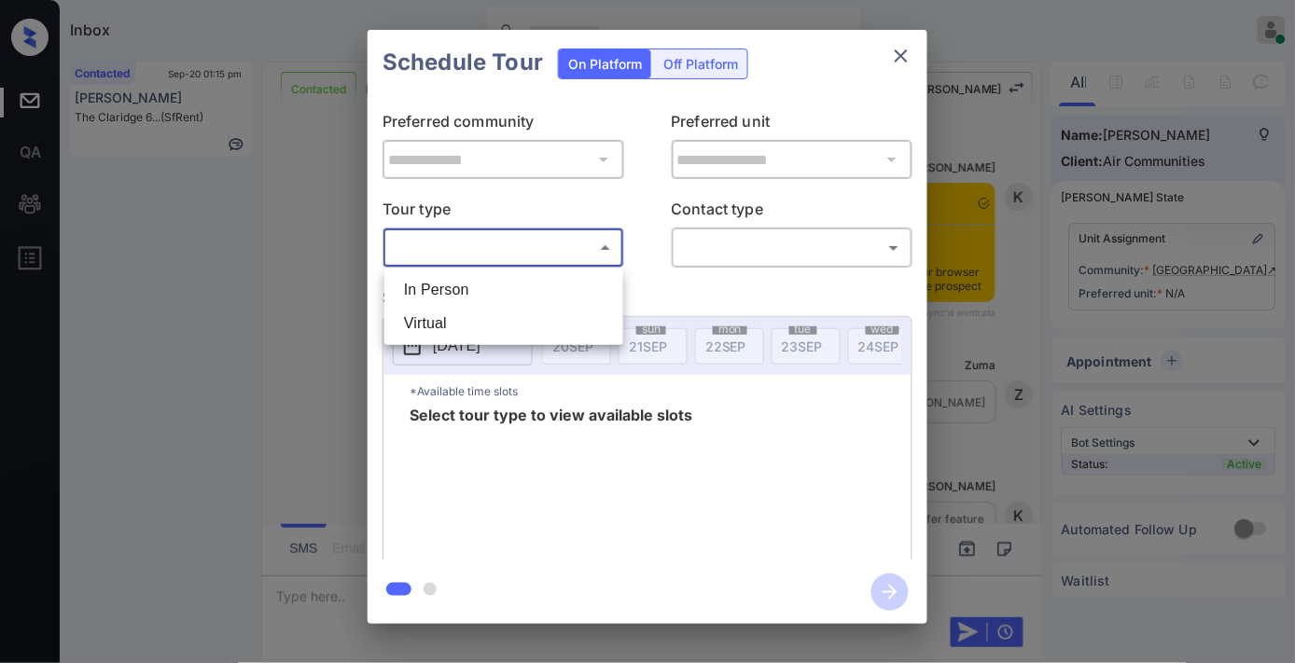
scroll to position [14310, 0]
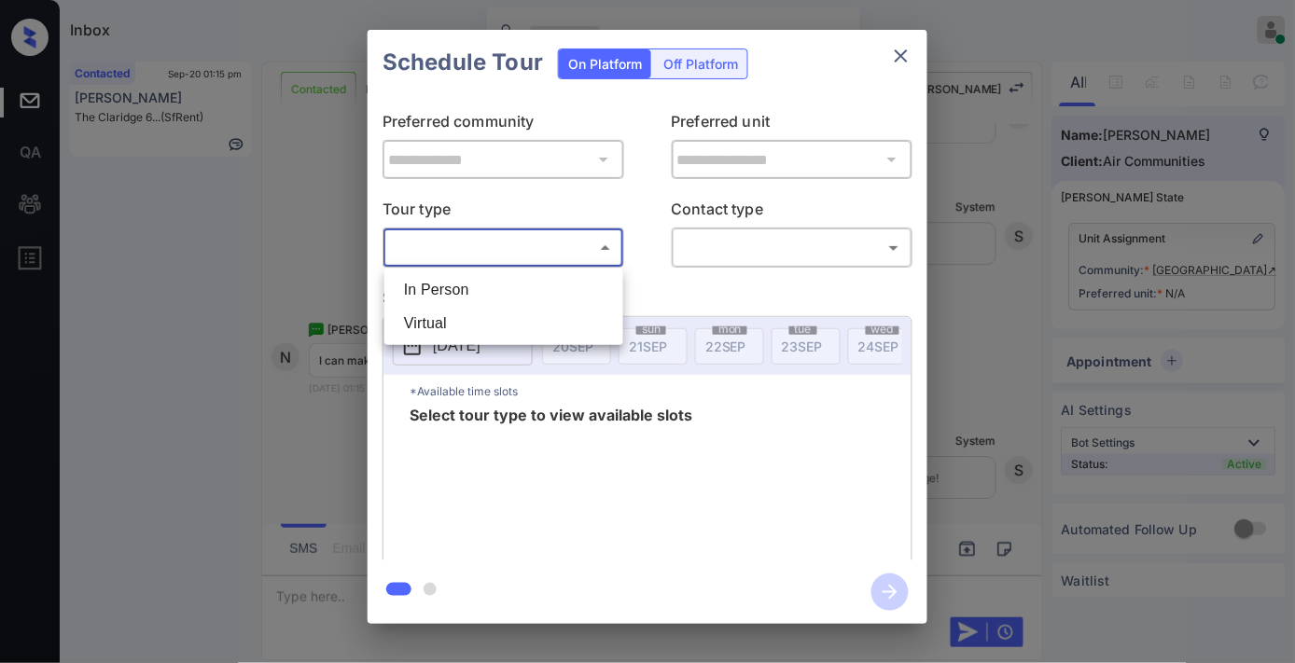
click at [499, 284] on li "In Person" at bounding box center [503, 290] width 229 height 34
type input "********"
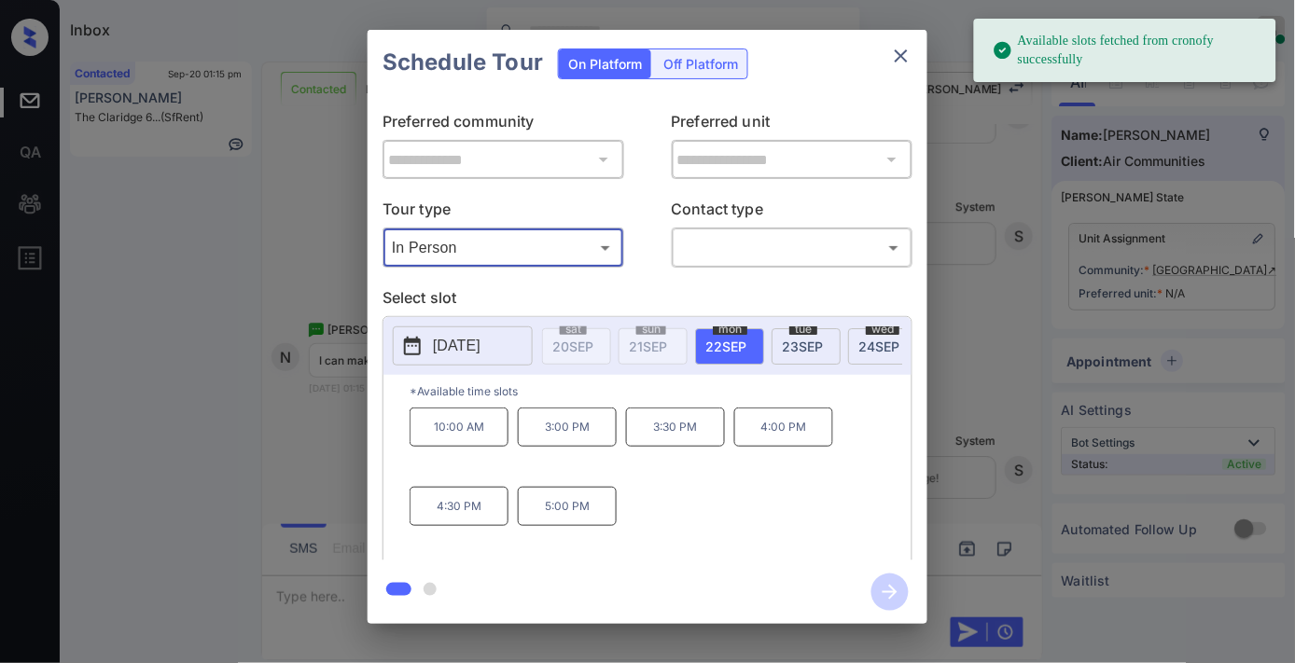
click at [899, 62] on icon "close" at bounding box center [901, 56] width 22 height 22
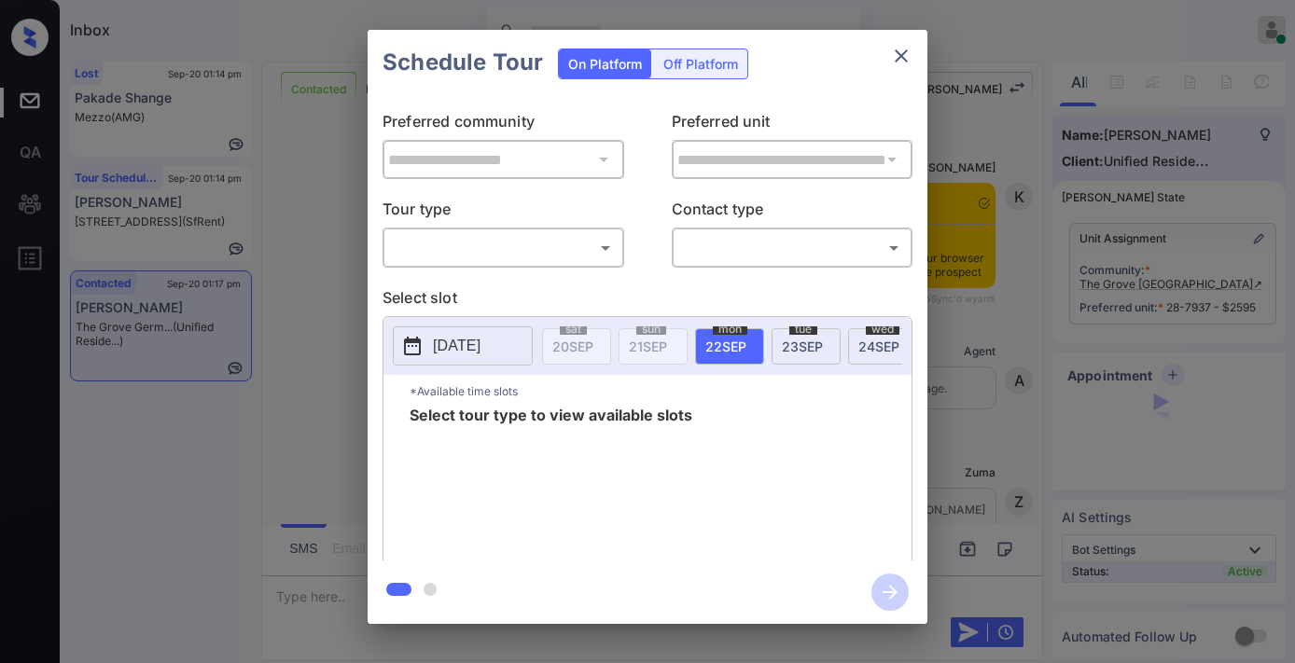
click at [496, 249] on body "Inbox [PERSON_NAME] Online Set yourself offline Set yourself on break Profile S…" at bounding box center [647, 331] width 1295 height 663
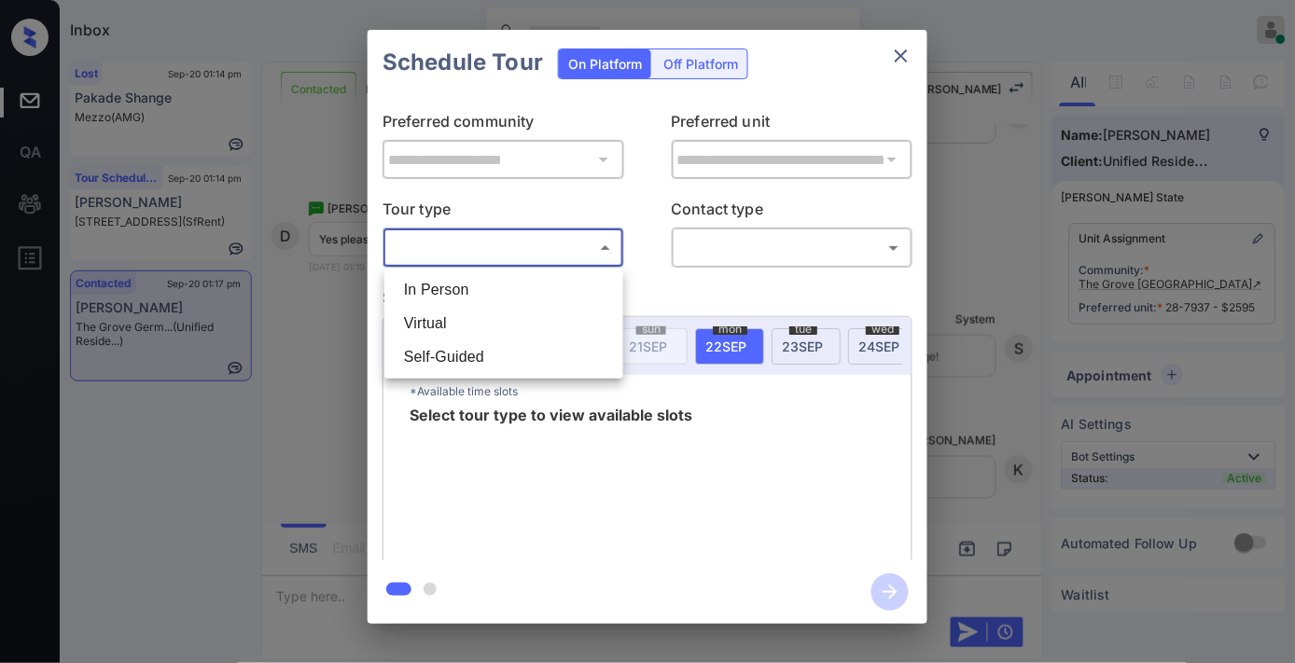
click at [501, 292] on li "In Person" at bounding box center [503, 290] width 229 height 34
type input "********"
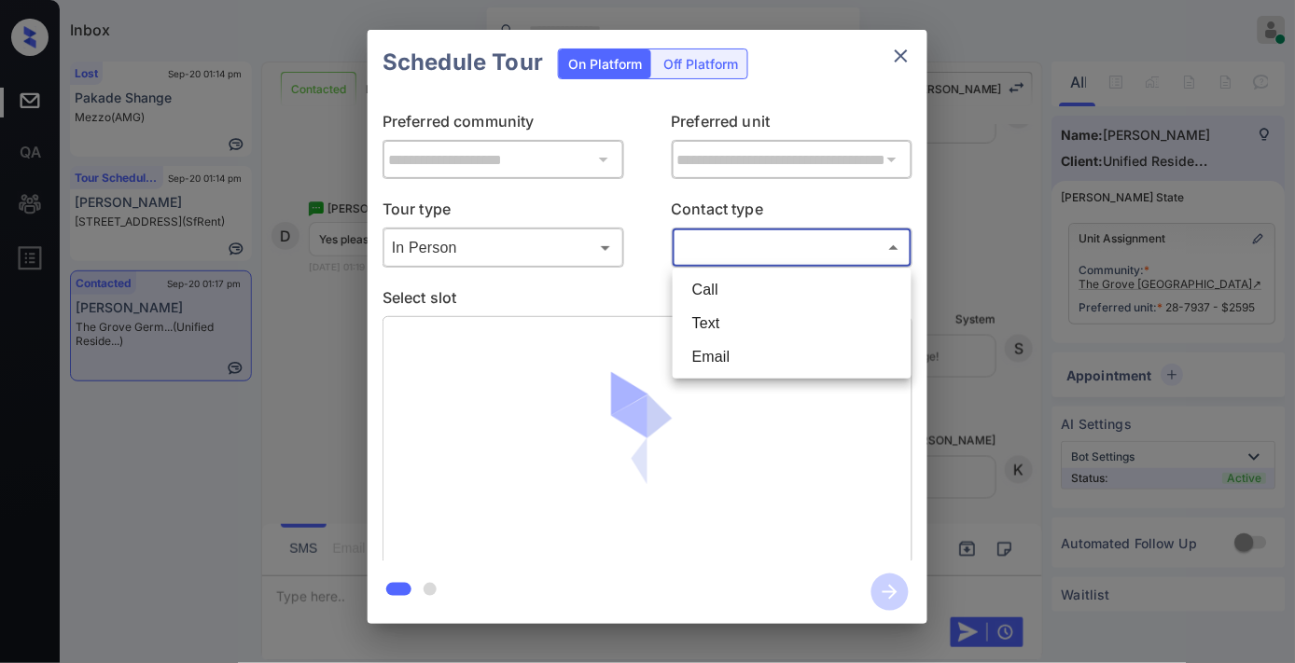
click at [739, 241] on body "Inbox [PERSON_NAME] Online Set yourself offline Set yourself on break Profile S…" at bounding box center [647, 331] width 1295 height 663
click at [729, 311] on li "Text" at bounding box center [791, 324] width 229 height 34
type input "****"
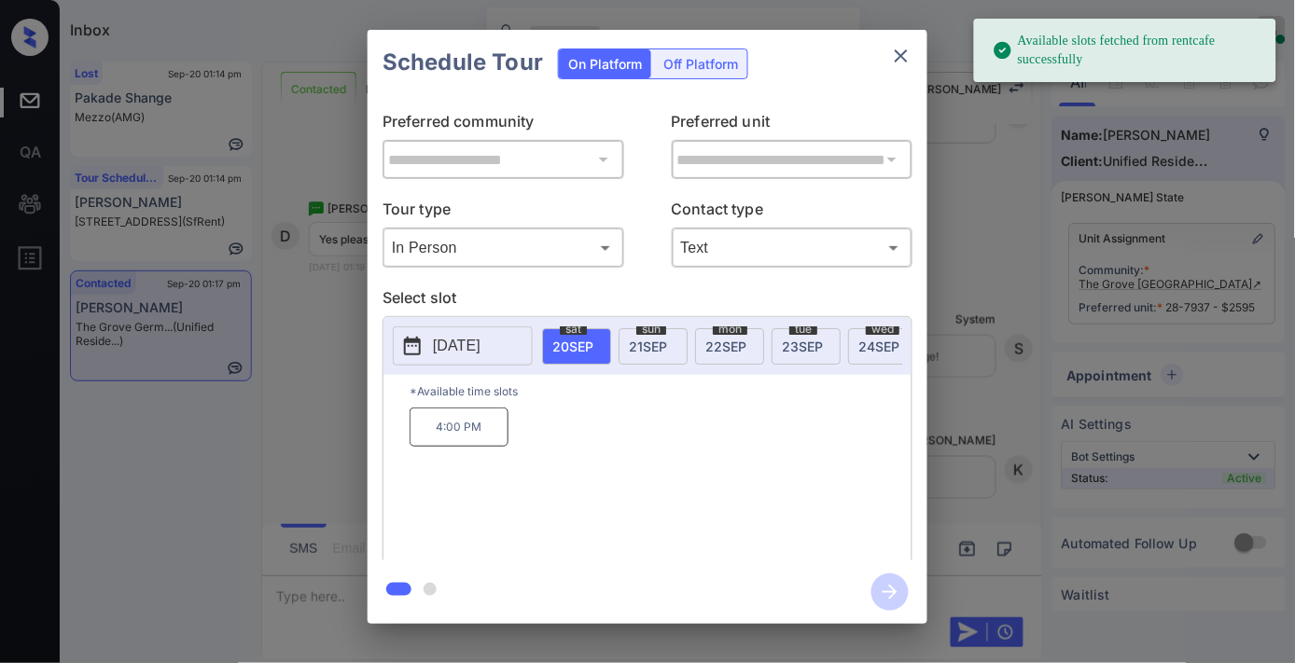
click at [647, 351] on span "[DATE]" at bounding box center [648, 347] width 38 height 16
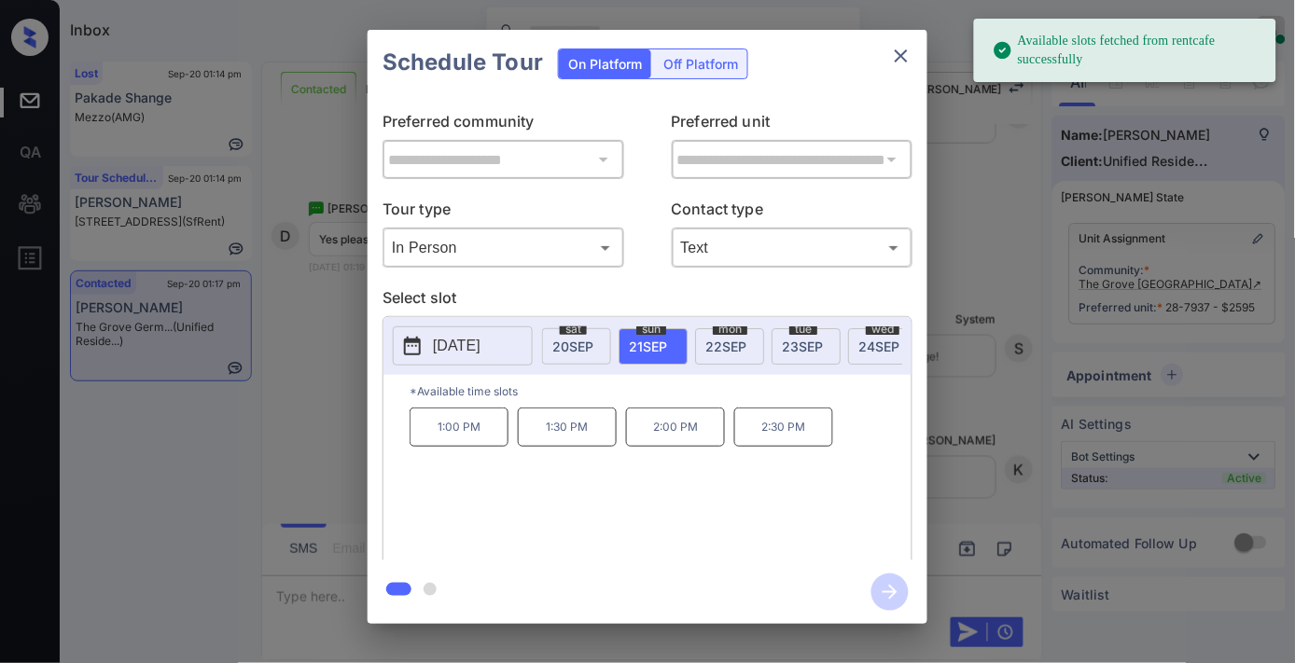
click at [491, 440] on p "1:00 PM" at bounding box center [458, 427] width 99 height 39
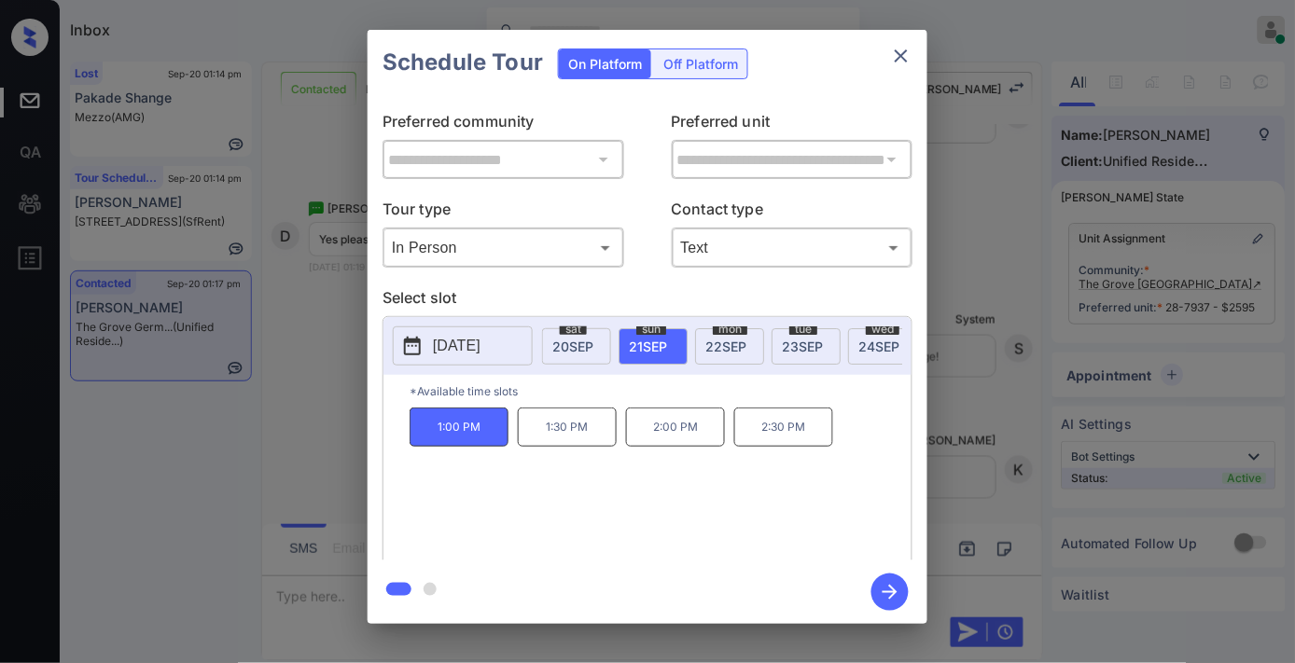
click at [900, 586] on icon "button" at bounding box center [889, 592] width 37 height 37
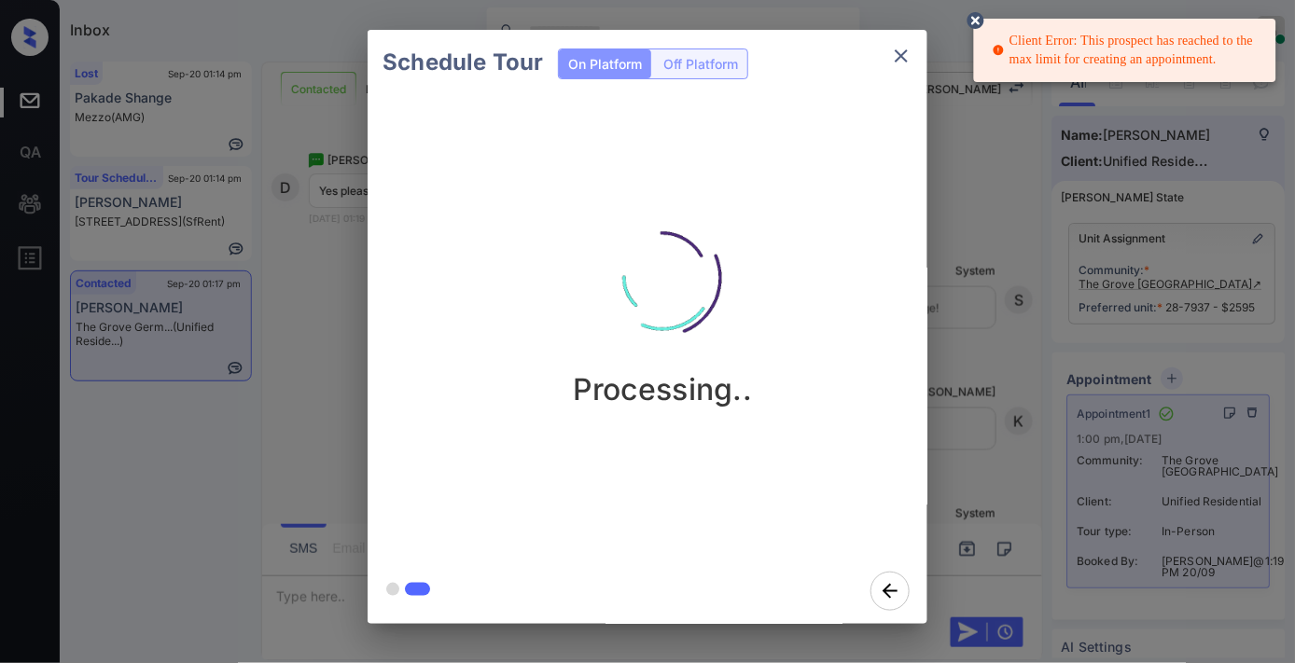
click at [905, 60] on icon "close" at bounding box center [900, 55] width 13 height 13
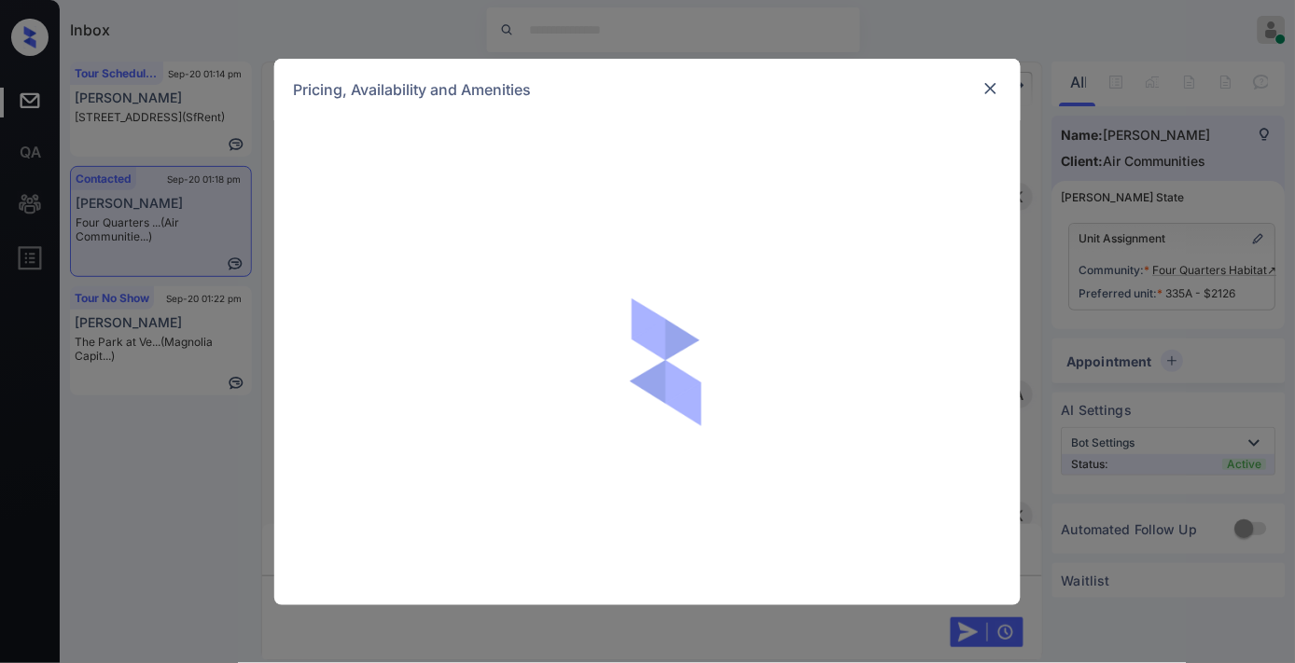
scroll to position [4478, 0]
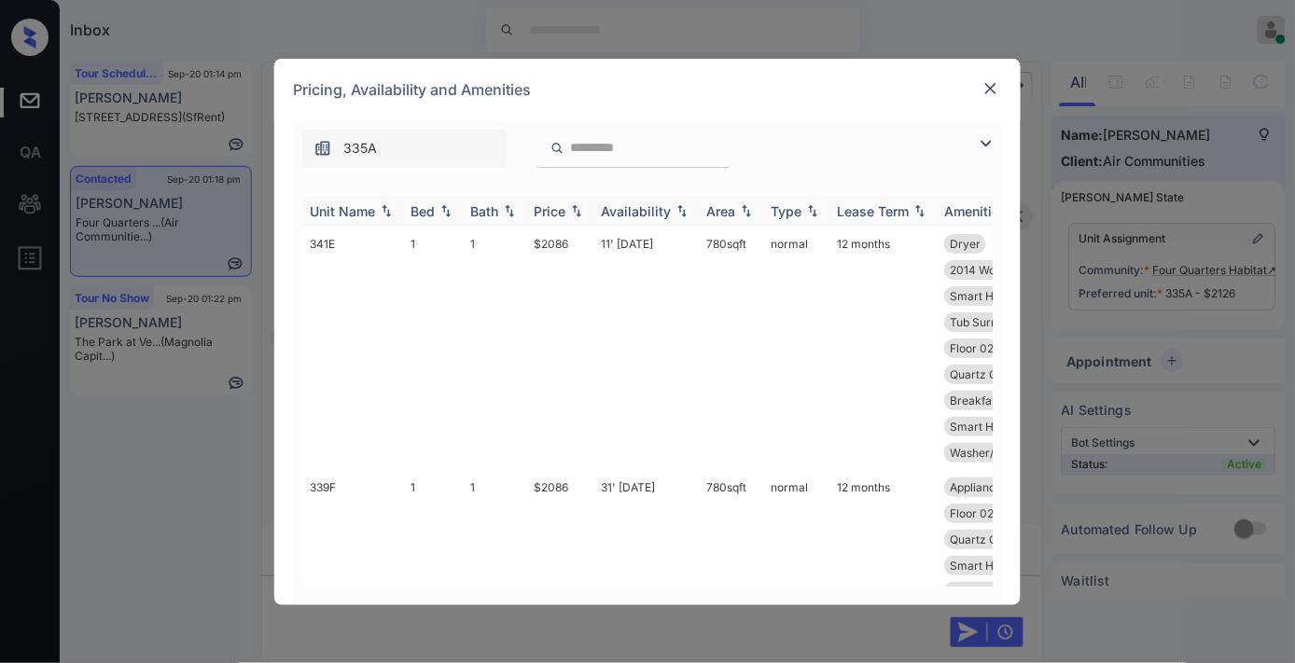
click at [554, 206] on div "Price" at bounding box center [550, 211] width 32 height 16
click at [982, 140] on img at bounding box center [986, 143] width 22 height 22
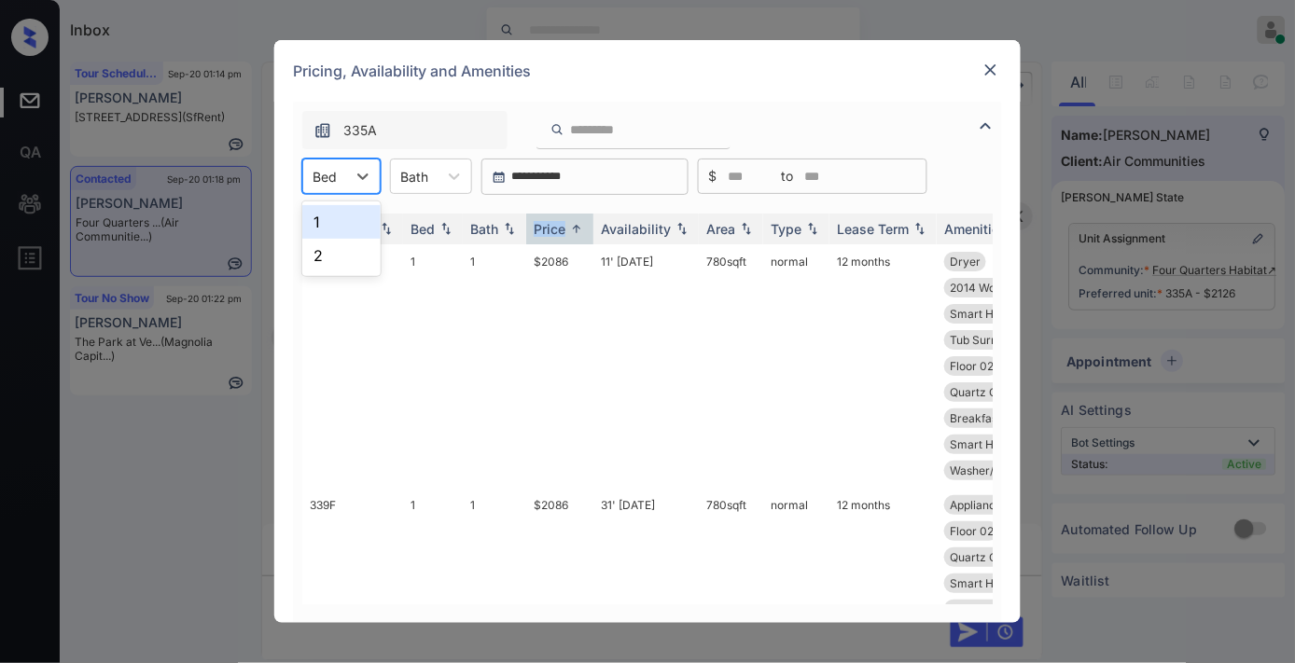
click at [331, 183] on div at bounding box center [324, 177] width 24 height 20
click at [366, 252] on div "2" at bounding box center [341, 256] width 78 height 34
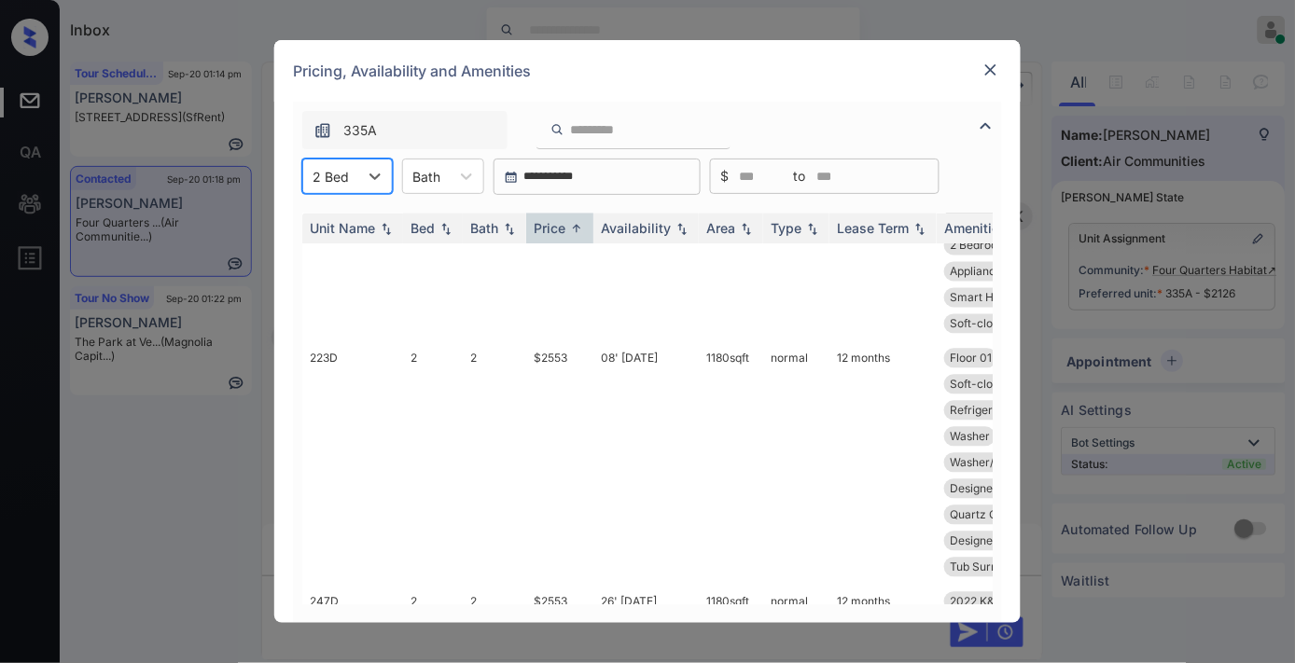
scroll to position [0, 0]
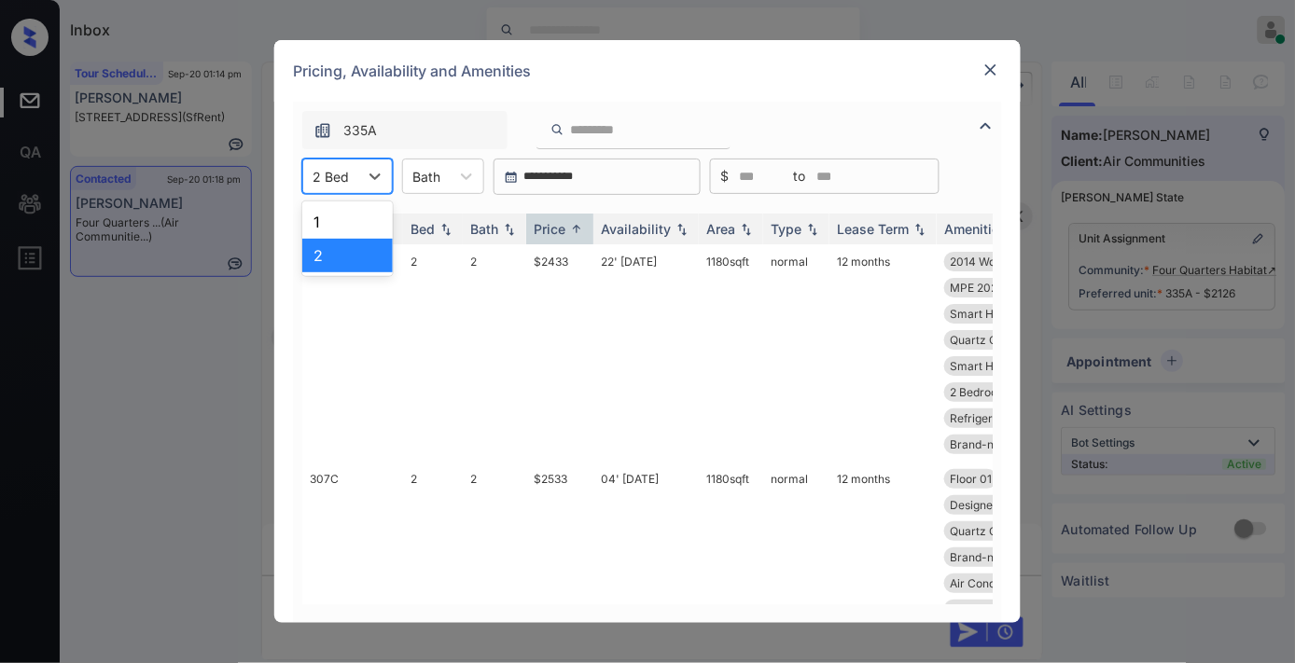
click at [928, 115] on div "335A" at bounding box center [647, 126] width 709 height 48
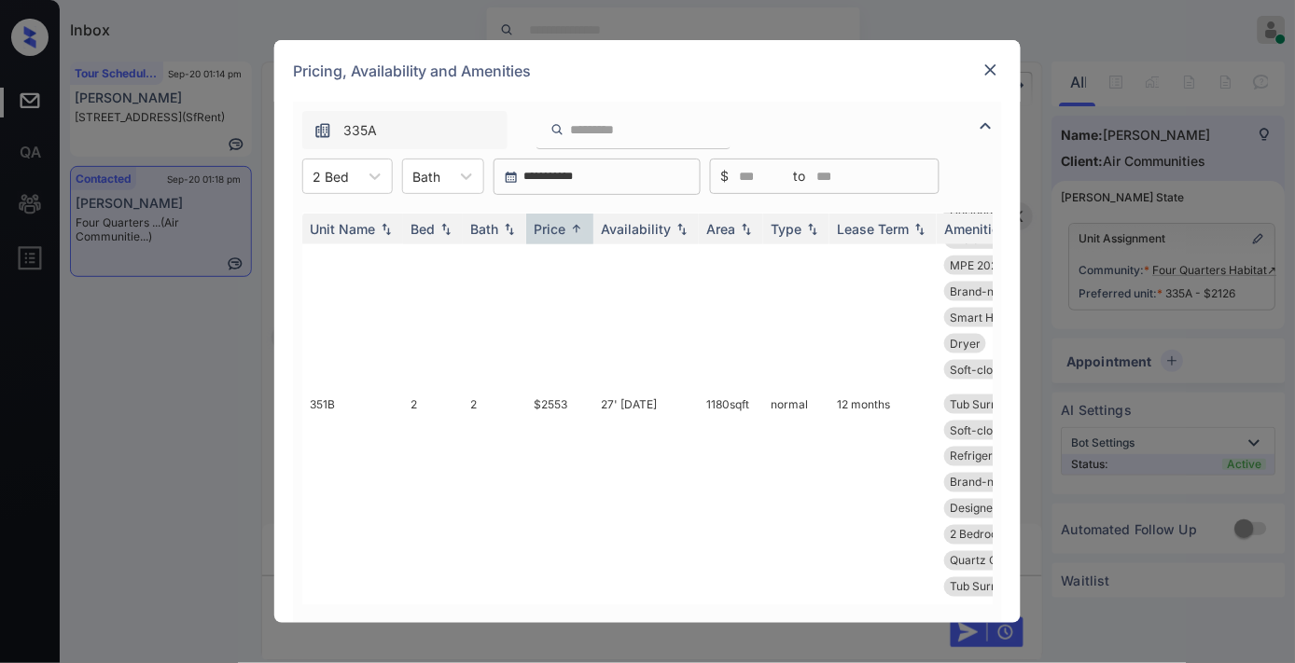
scroll to position [3493, 0]
click at [991, 76] on img at bounding box center [990, 70] width 19 height 19
